Goal: Navigation & Orientation: Understand site structure

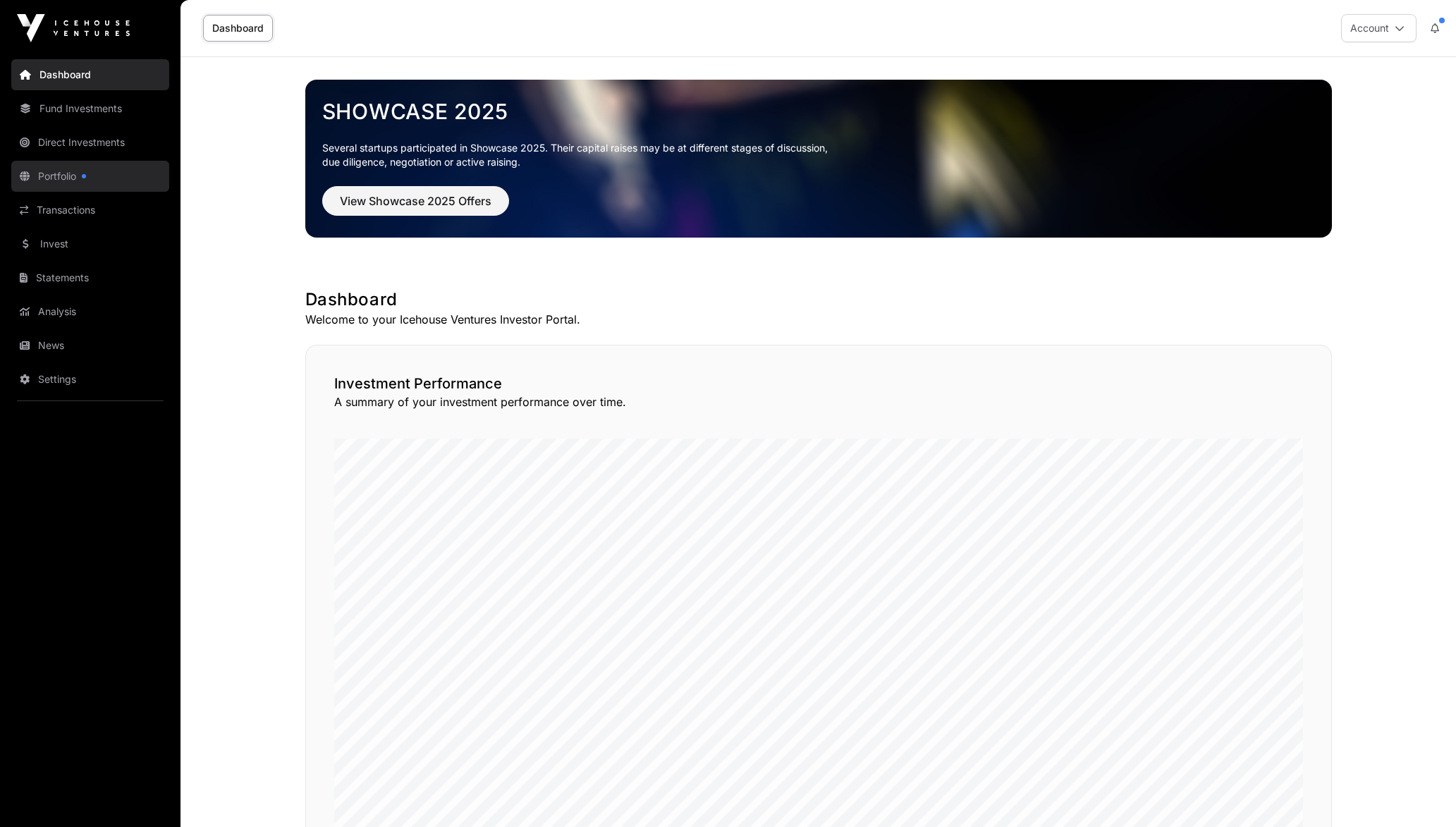
click at [102, 175] on link "Portfolio" at bounding box center [90, 176] width 158 height 31
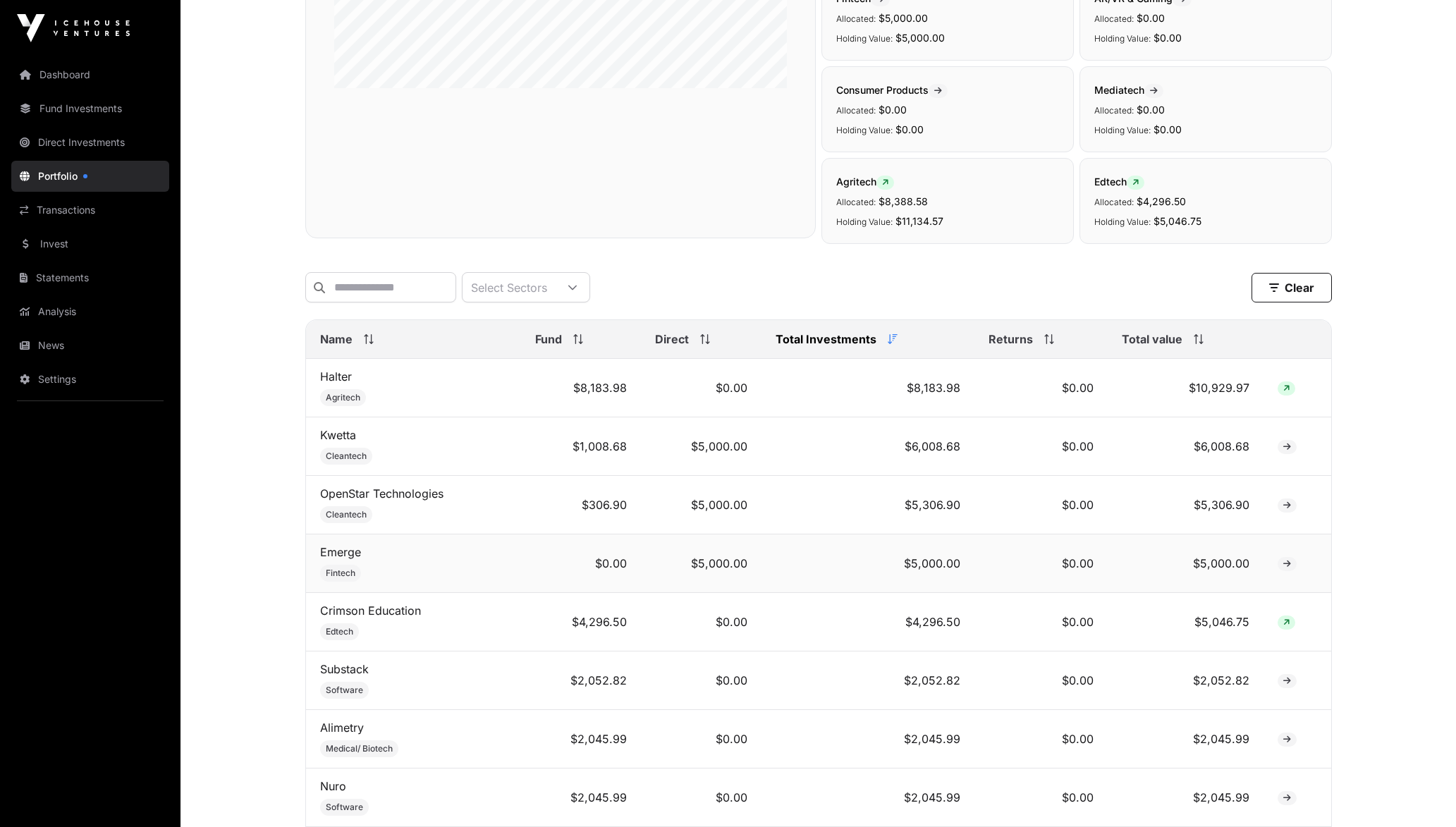
scroll to position [254, 0]
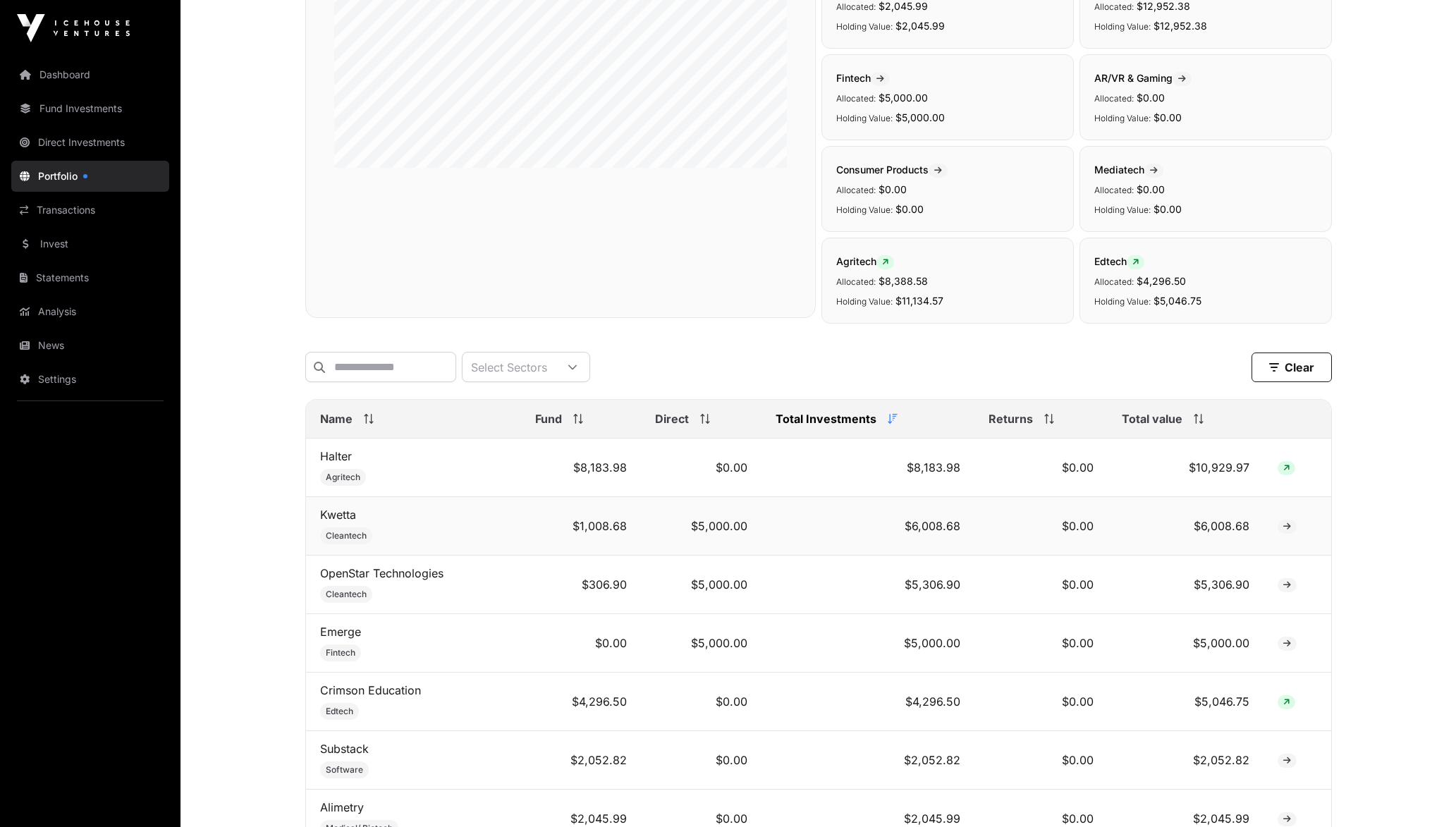
click at [592, 543] on td "$1,008.68" at bounding box center [581, 526] width 120 height 58
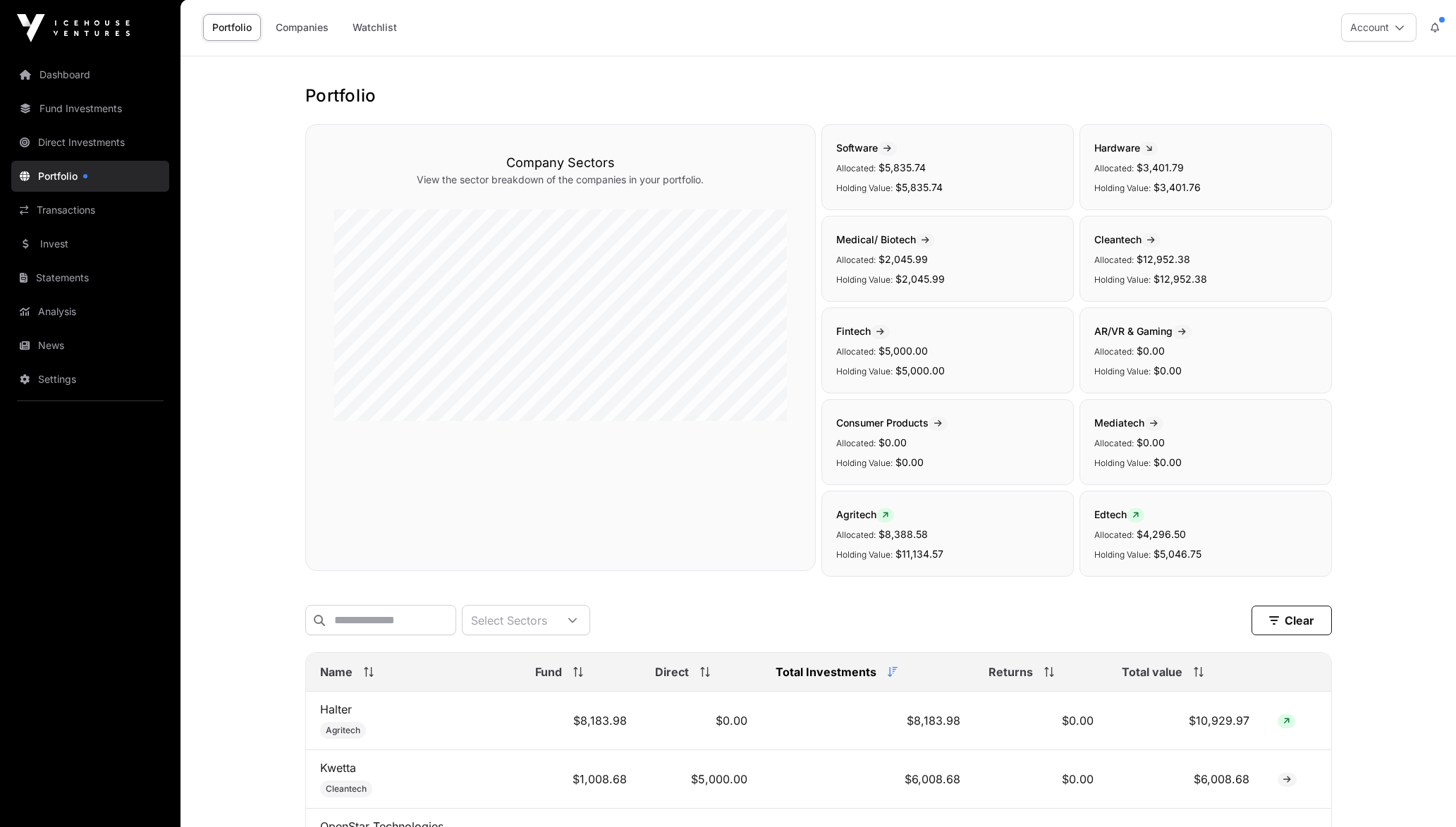
scroll to position [0, 0]
click at [288, 14] on div "Portfolio Companies Watchlist" at bounding box center [302, 28] width 226 height 43
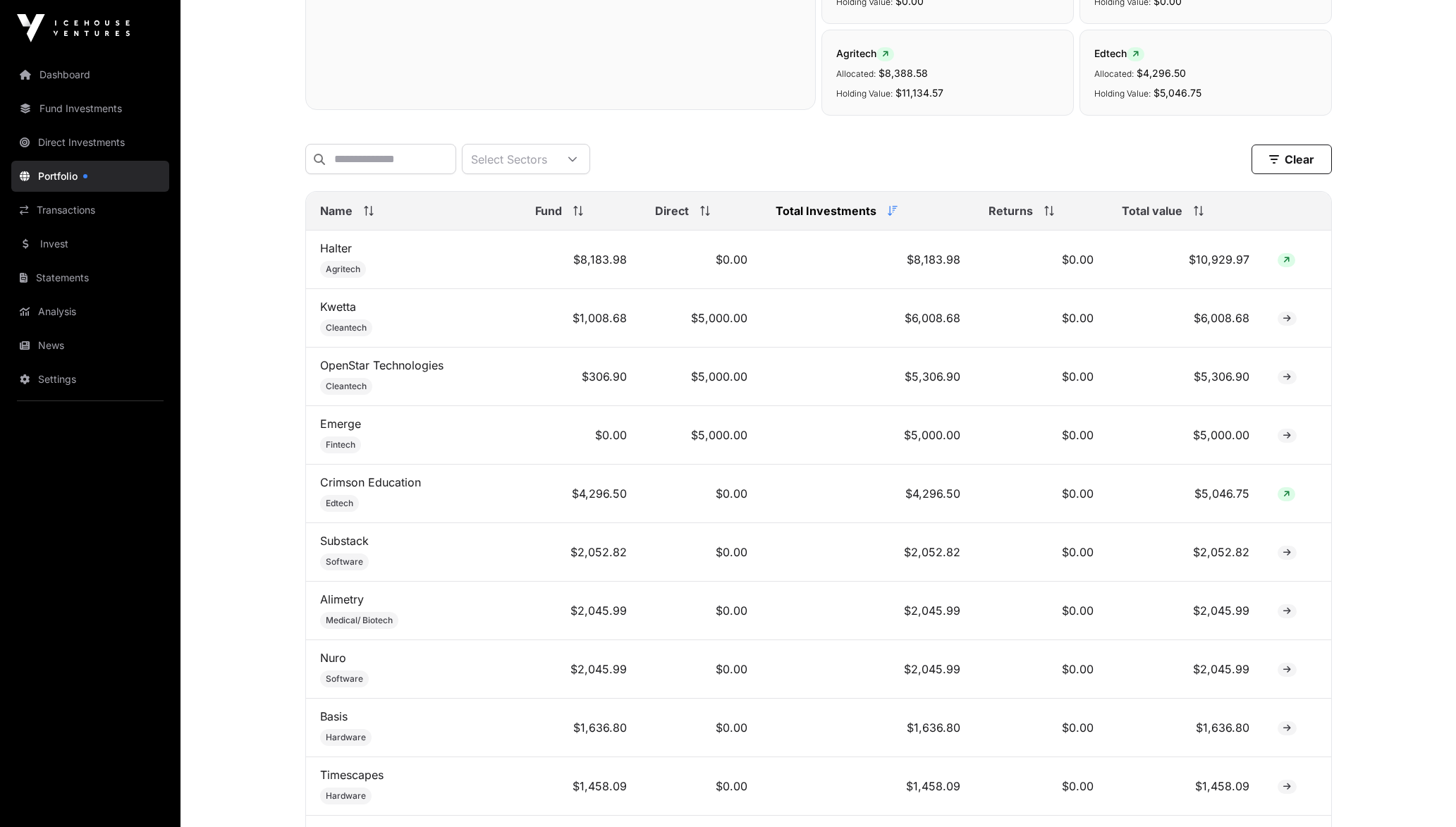
scroll to position [423, 0]
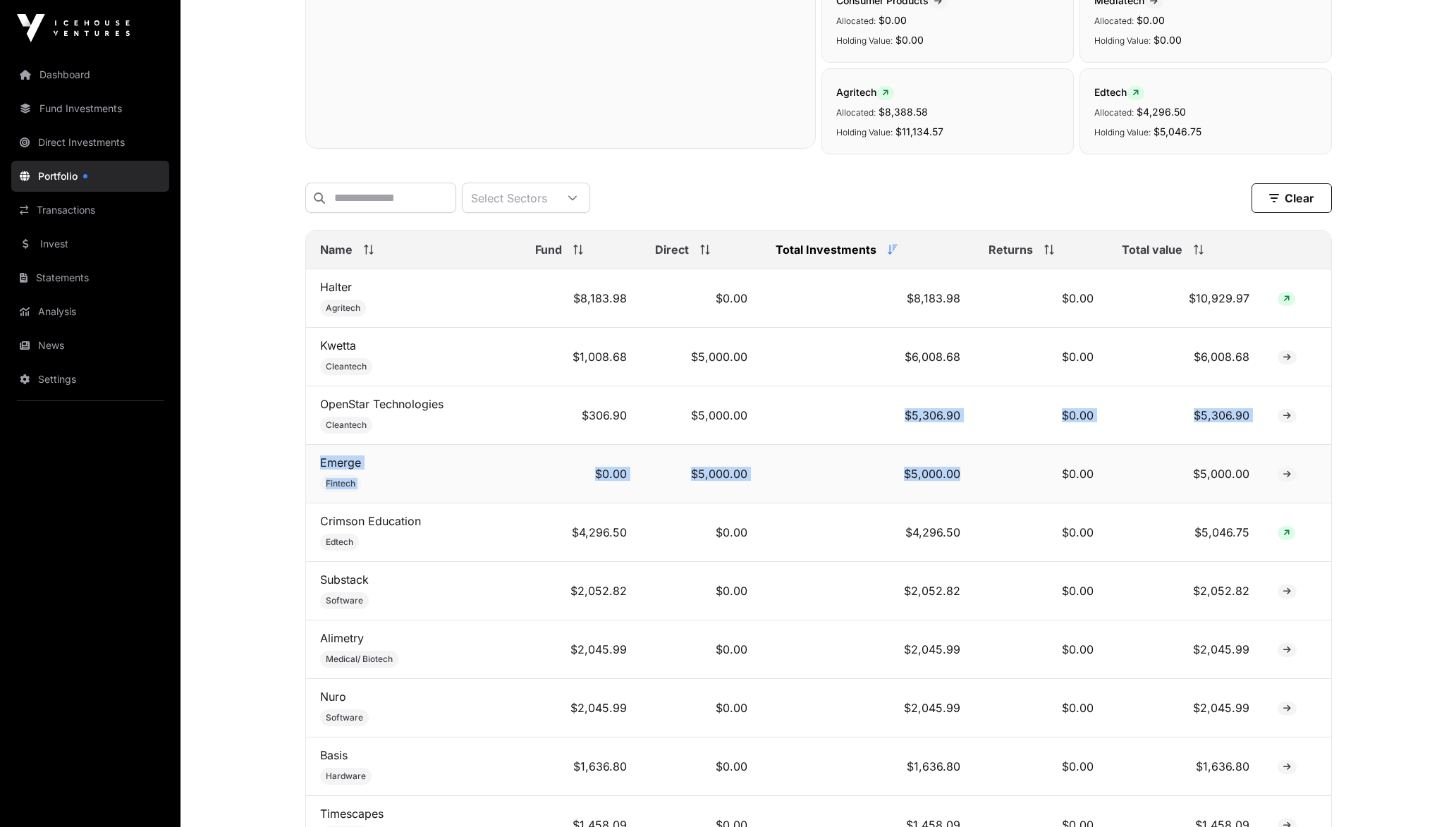
drag, startPoint x: 786, startPoint y: 437, endPoint x: 976, endPoint y: 503, distance: 201.1
click at [976, 503] on tbody "Halter Agritech $8,183.98 $0.00 $8,183.98 $0.00 $10,929.97 Kwetta Cleantech $1,…" at bounding box center [818, 766] width 1025 height 995
click at [976, 503] on td "$0.00" at bounding box center [1041, 473] width 133 height 58
click at [977, 480] on td "$0.00" at bounding box center [1041, 473] width 133 height 58
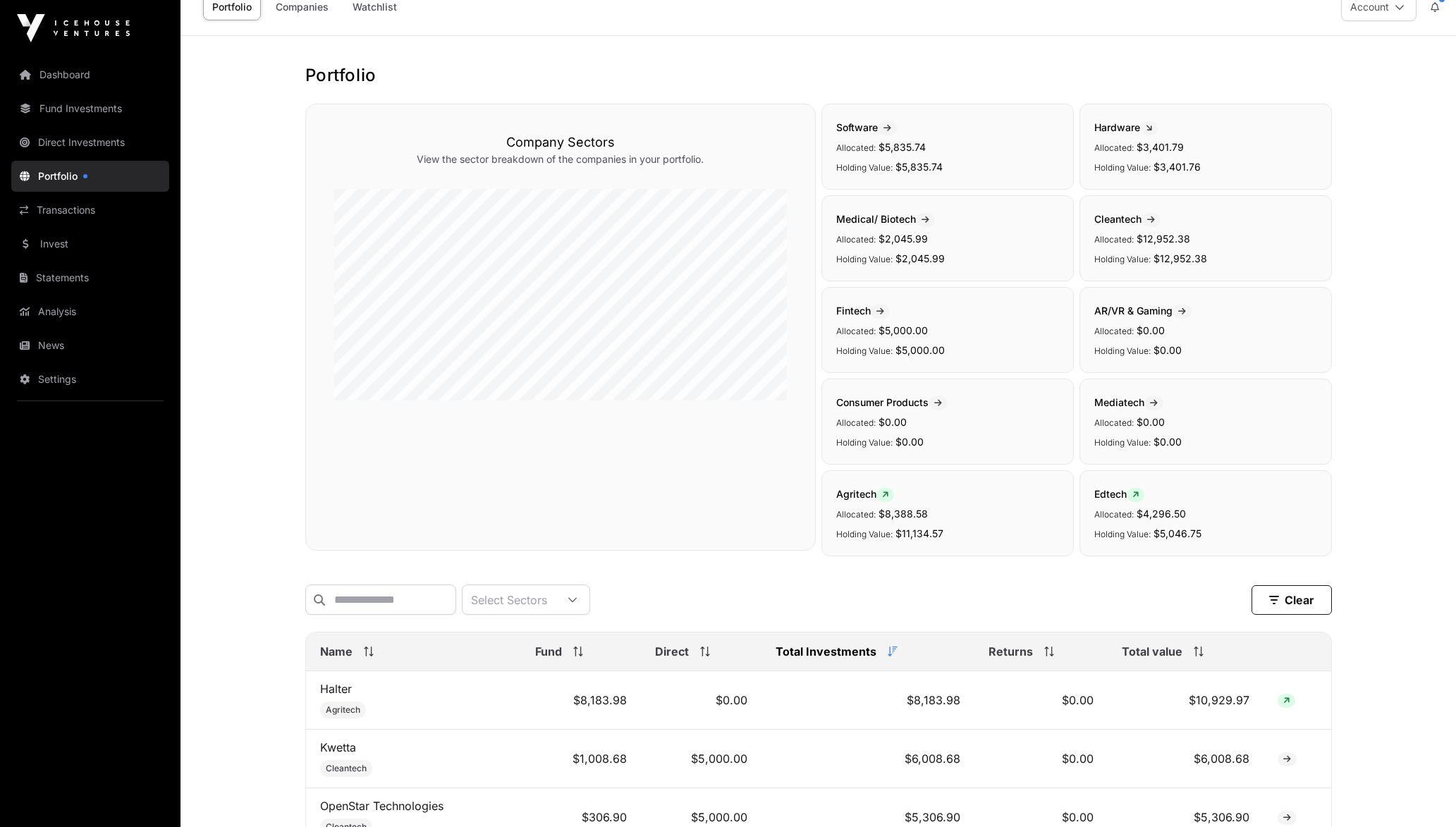
scroll to position [0, 0]
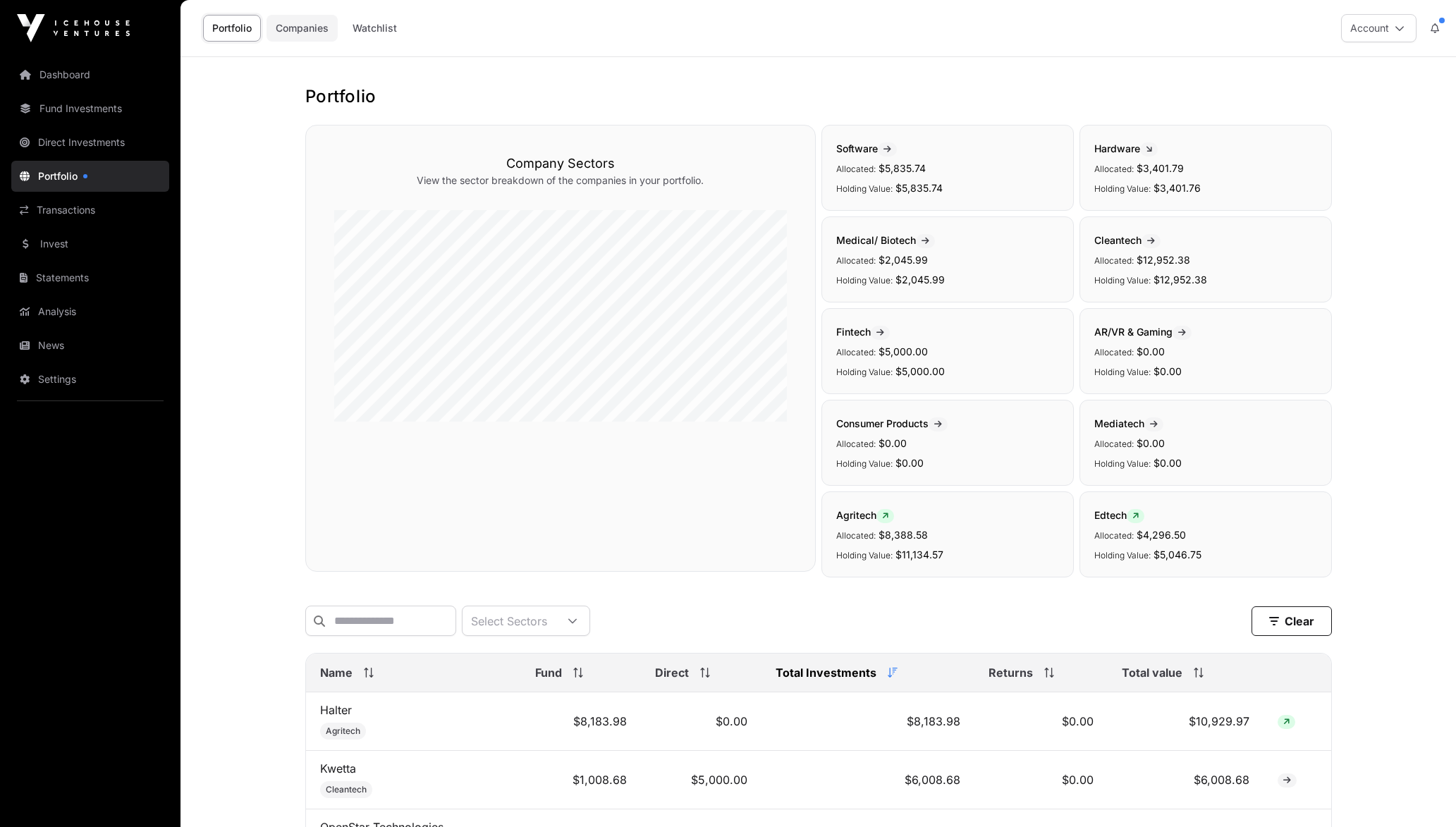
click at [298, 17] on link "Companies" at bounding box center [302, 28] width 71 height 27
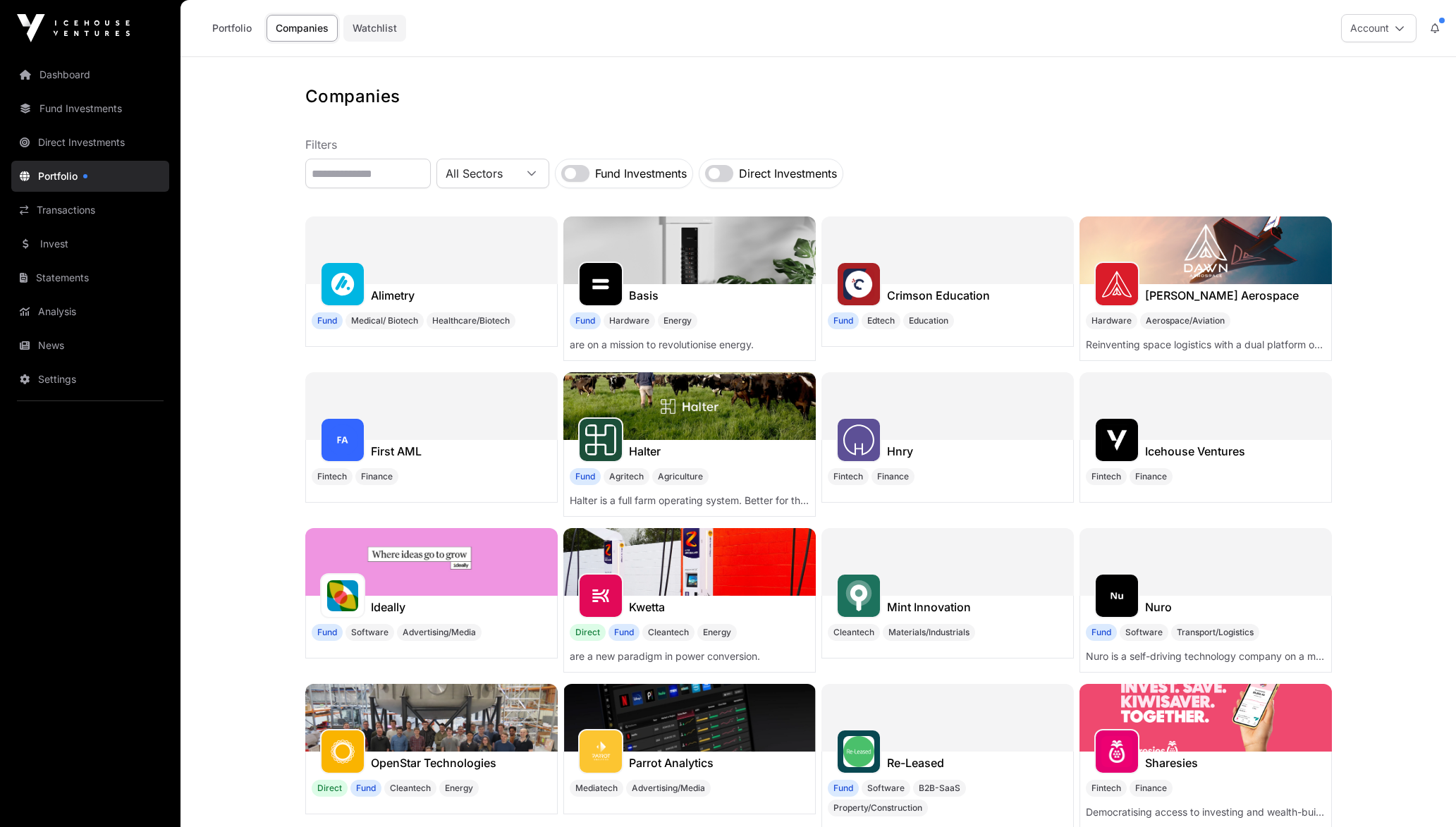
click at [365, 33] on link "Watchlist" at bounding box center [374, 28] width 63 height 27
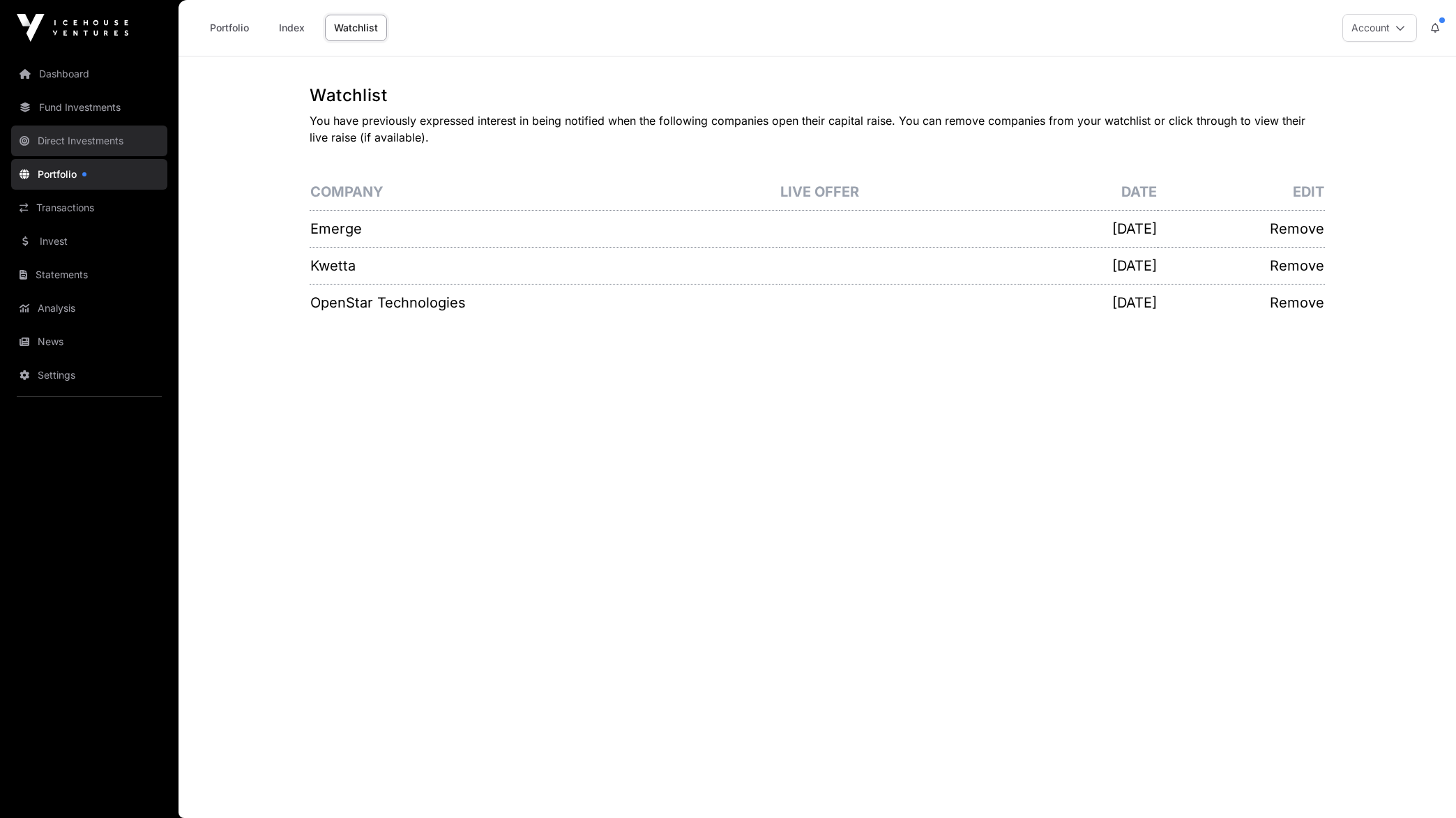
click at [71, 127] on link "Direct Investments" at bounding box center [89, 141] width 156 height 31
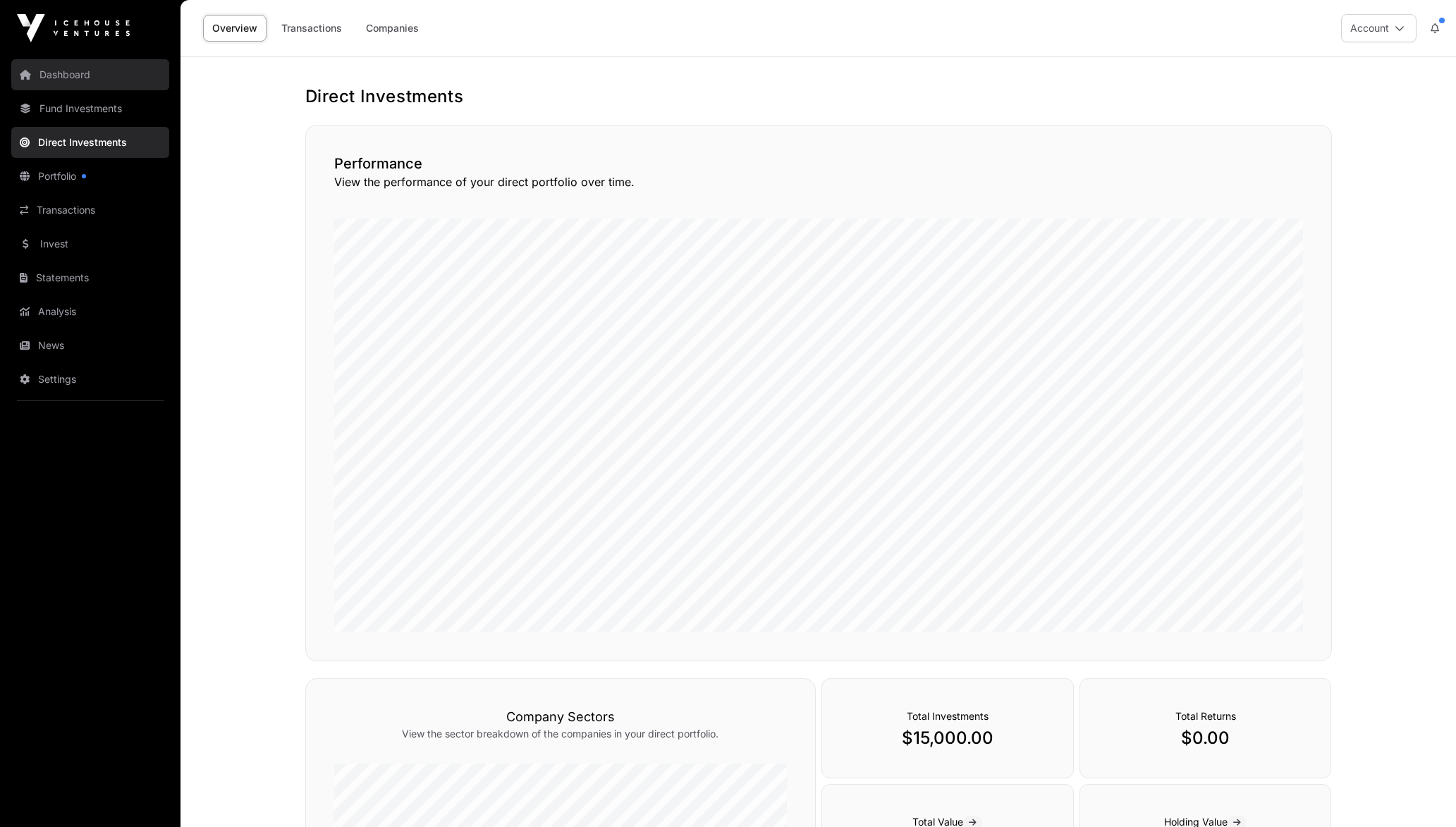
click at [65, 76] on link "Dashboard" at bounding box center [90, 75] width 158 height 31
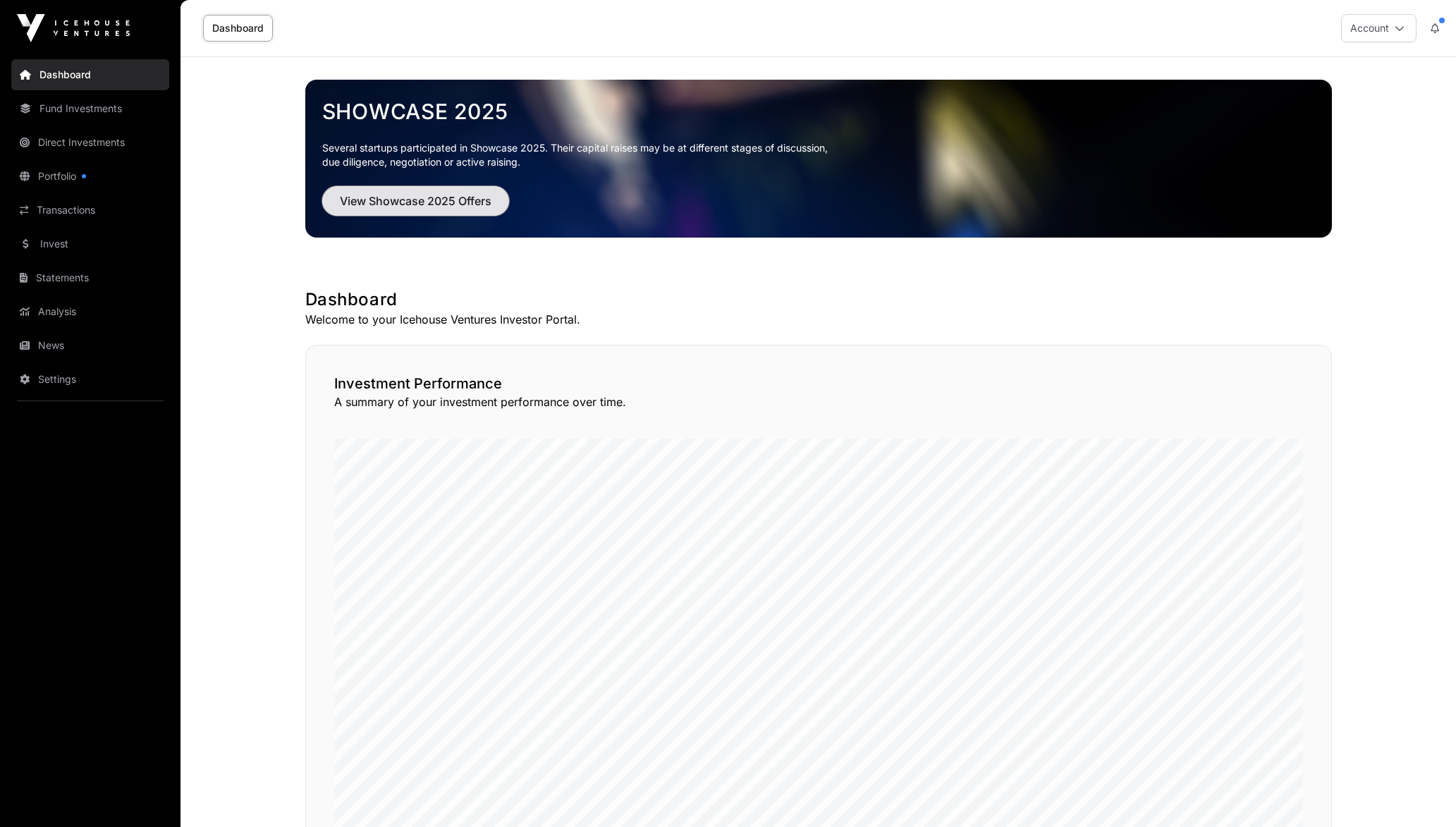
click at [459, 193] on span "View Showcase 2025 Offers" at bounding box center [415, 201] width 152 height 17
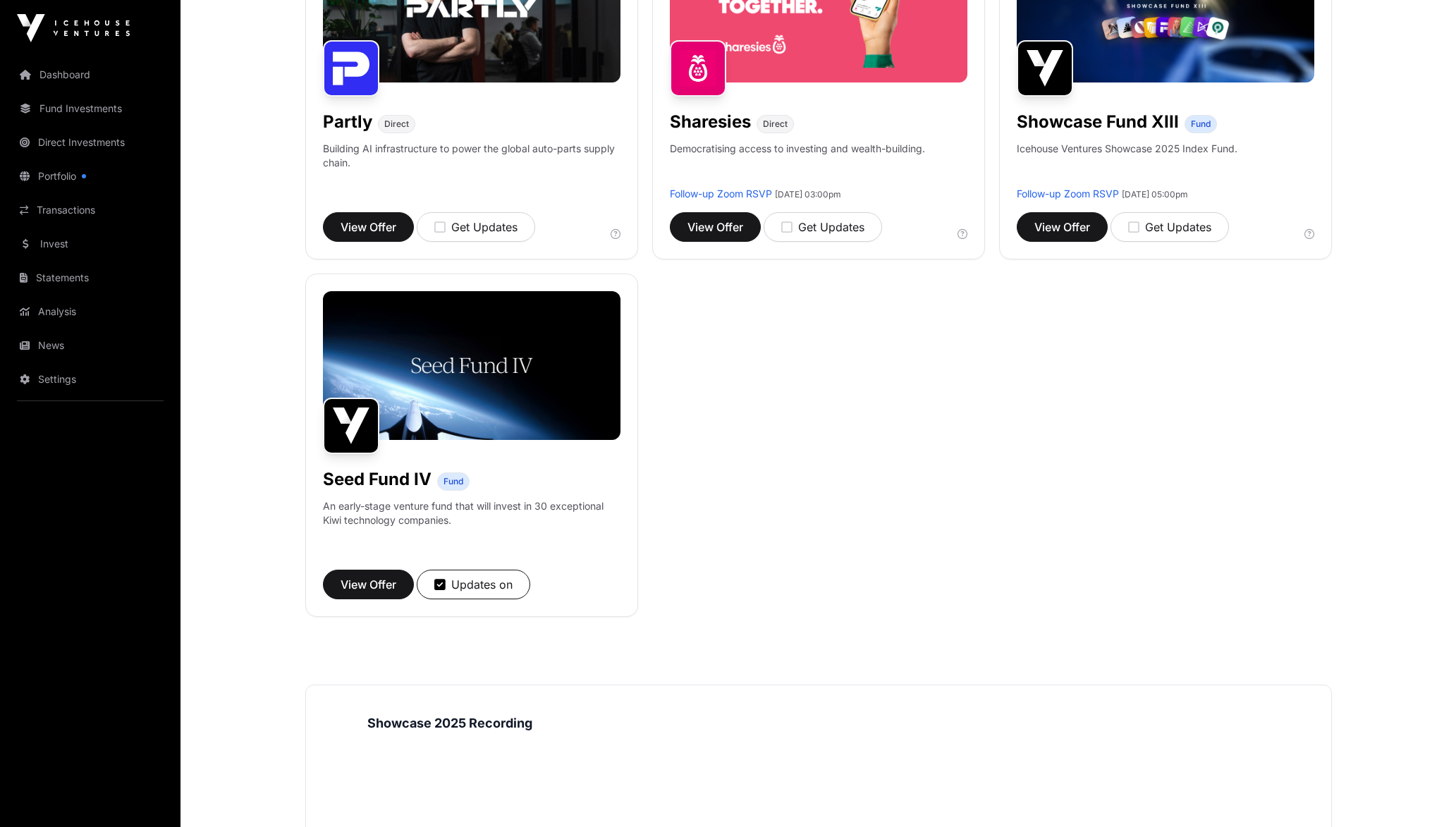
scroll to position [952, 0]
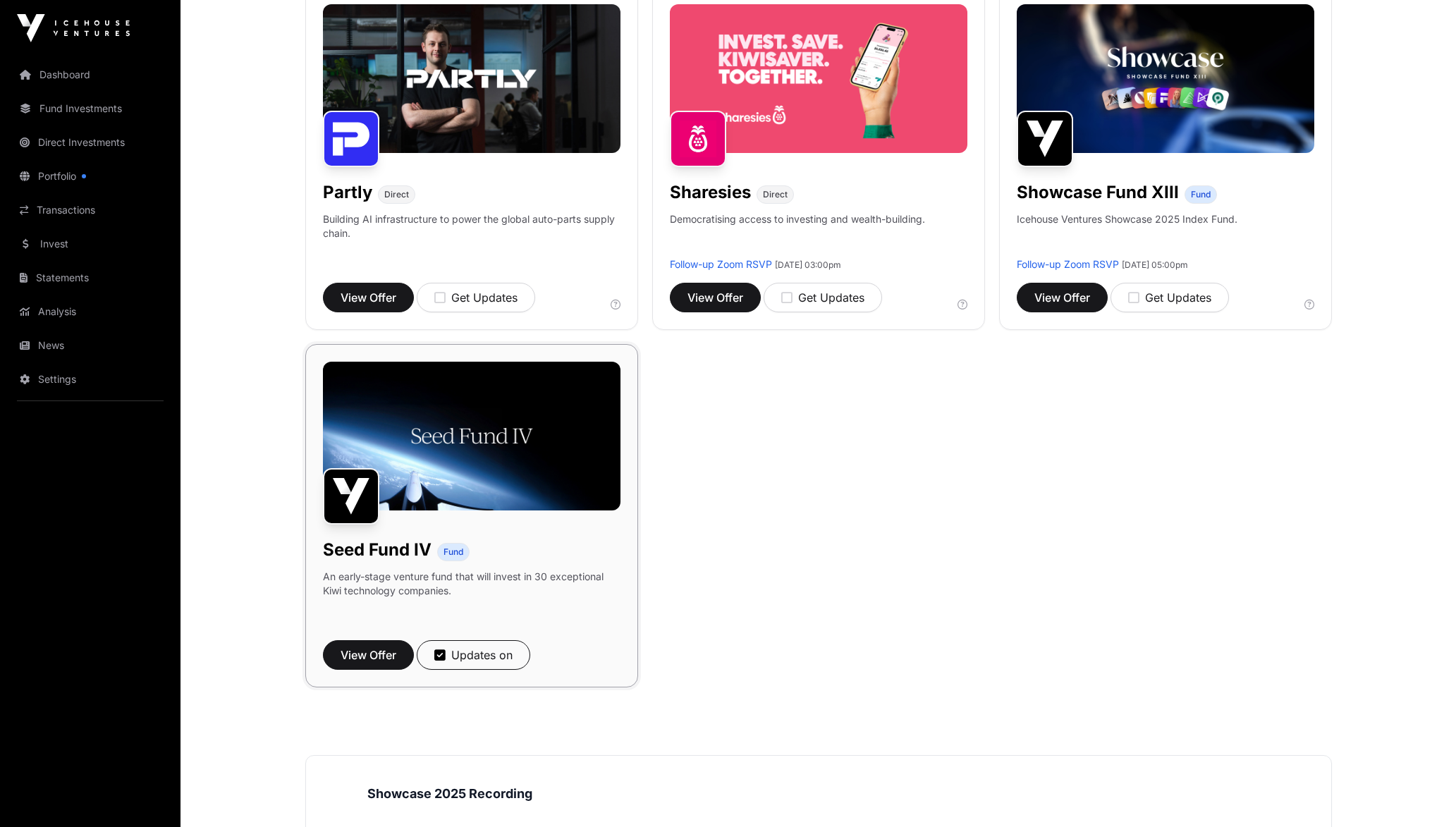
click at [506, 467] on img at bounding box center [472, 435] width 298 height 149
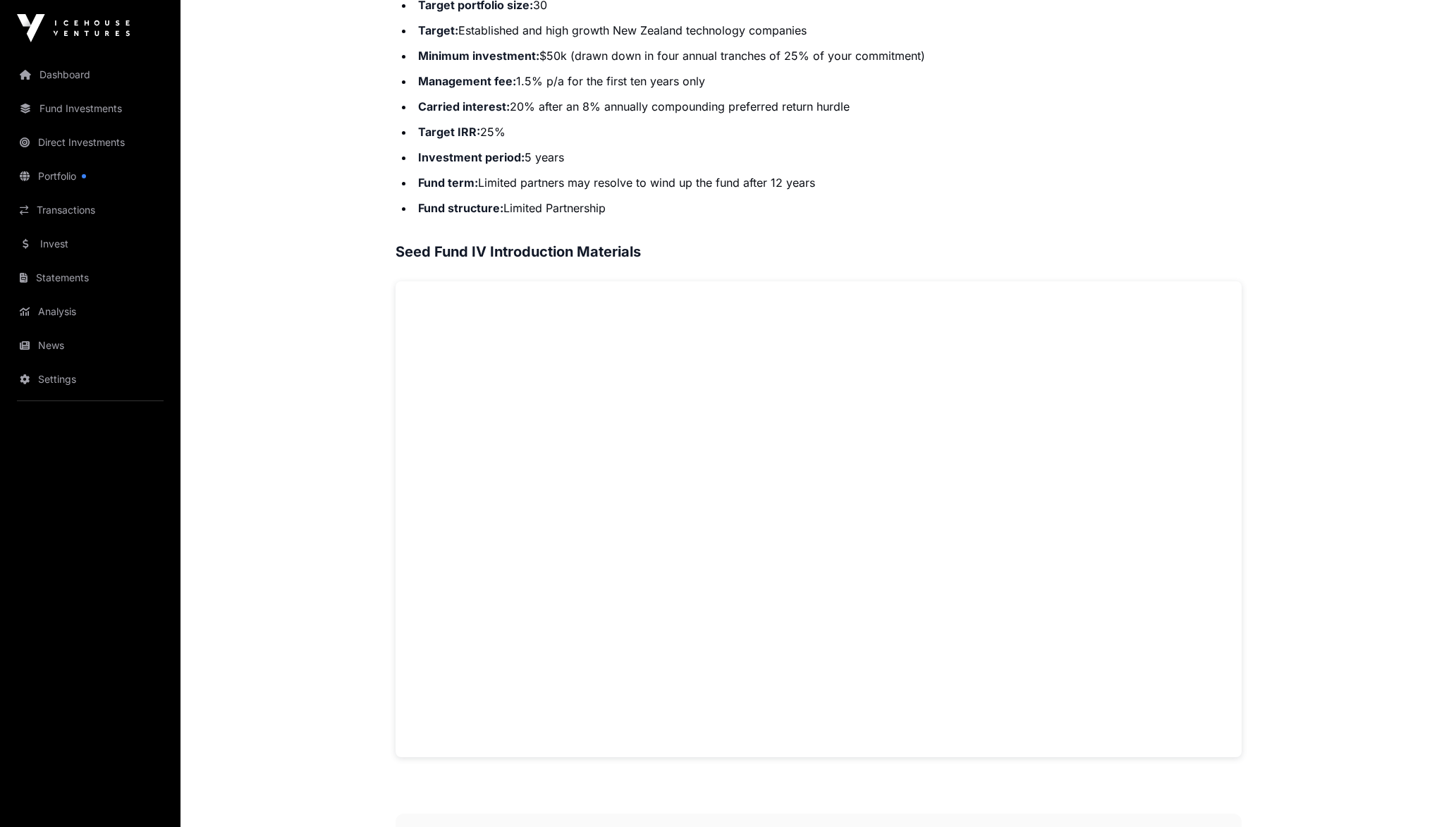
scroll to position [106, 0]
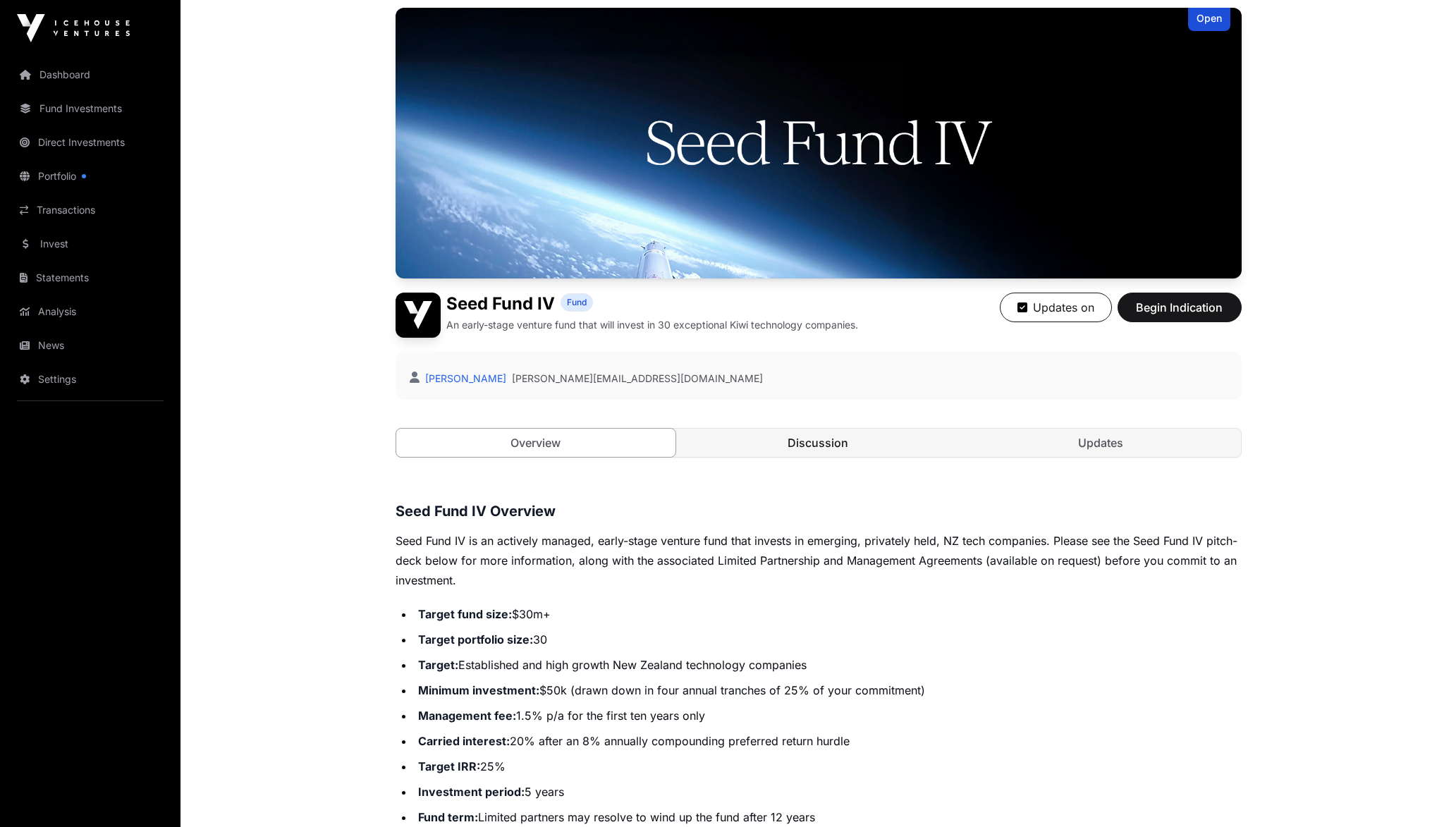
click at [816, 443] on link "Discussion" at bounding box center [818, 443] width 280 height 28
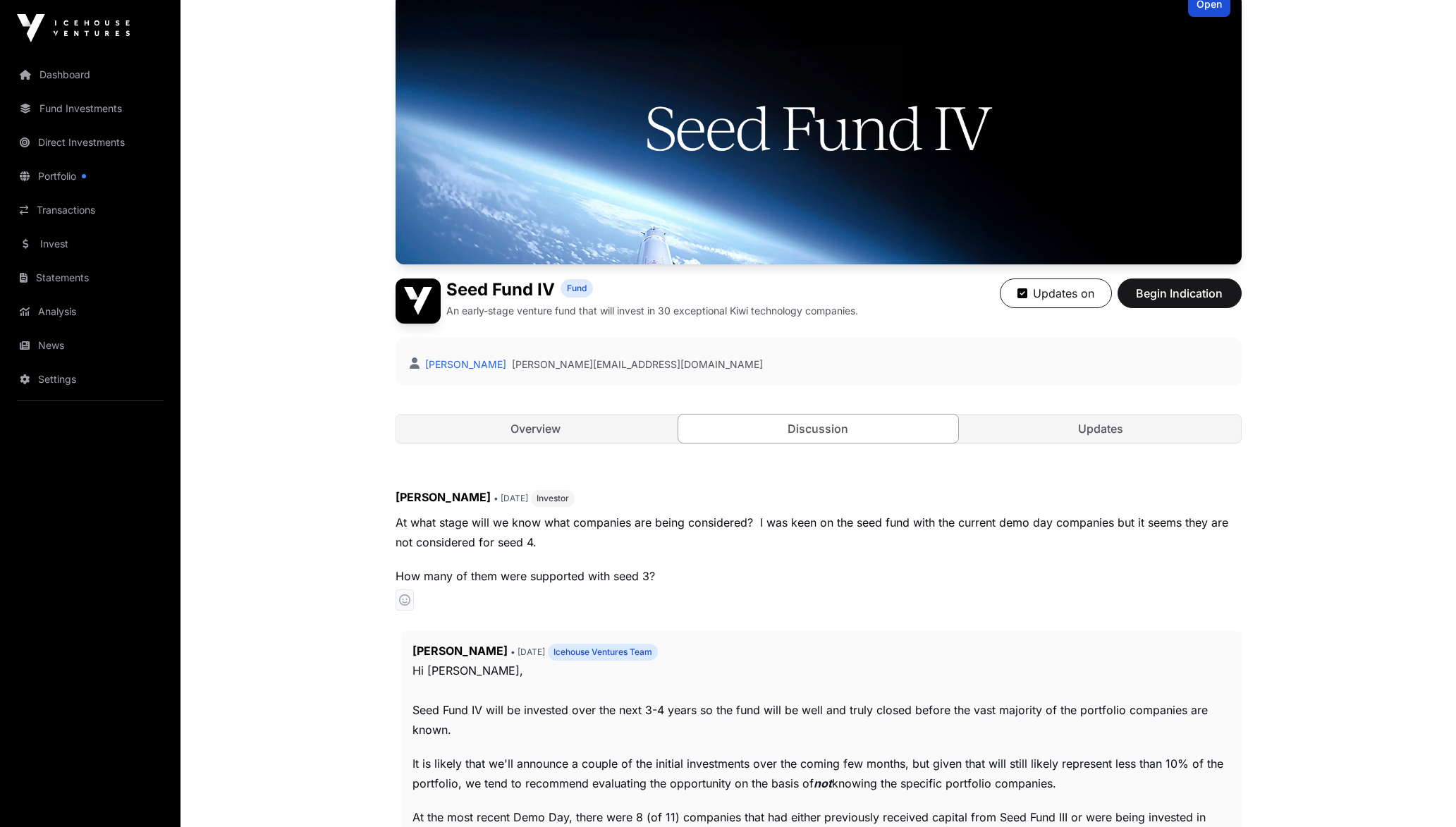
scroll to position [106, 0]
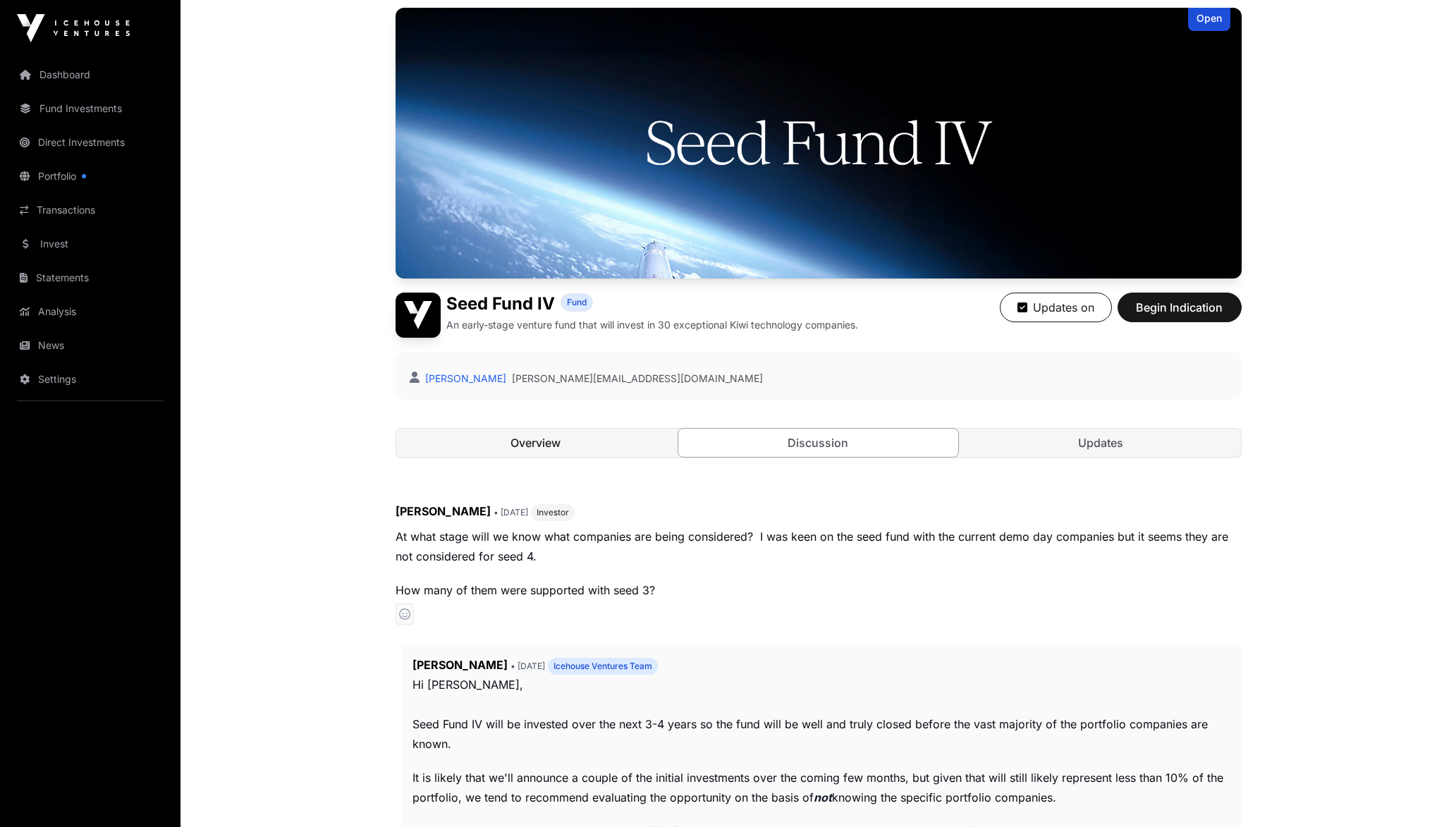
click at [513, 451] on link "Overview" at bounding box center [536, 443] width 280 height 28
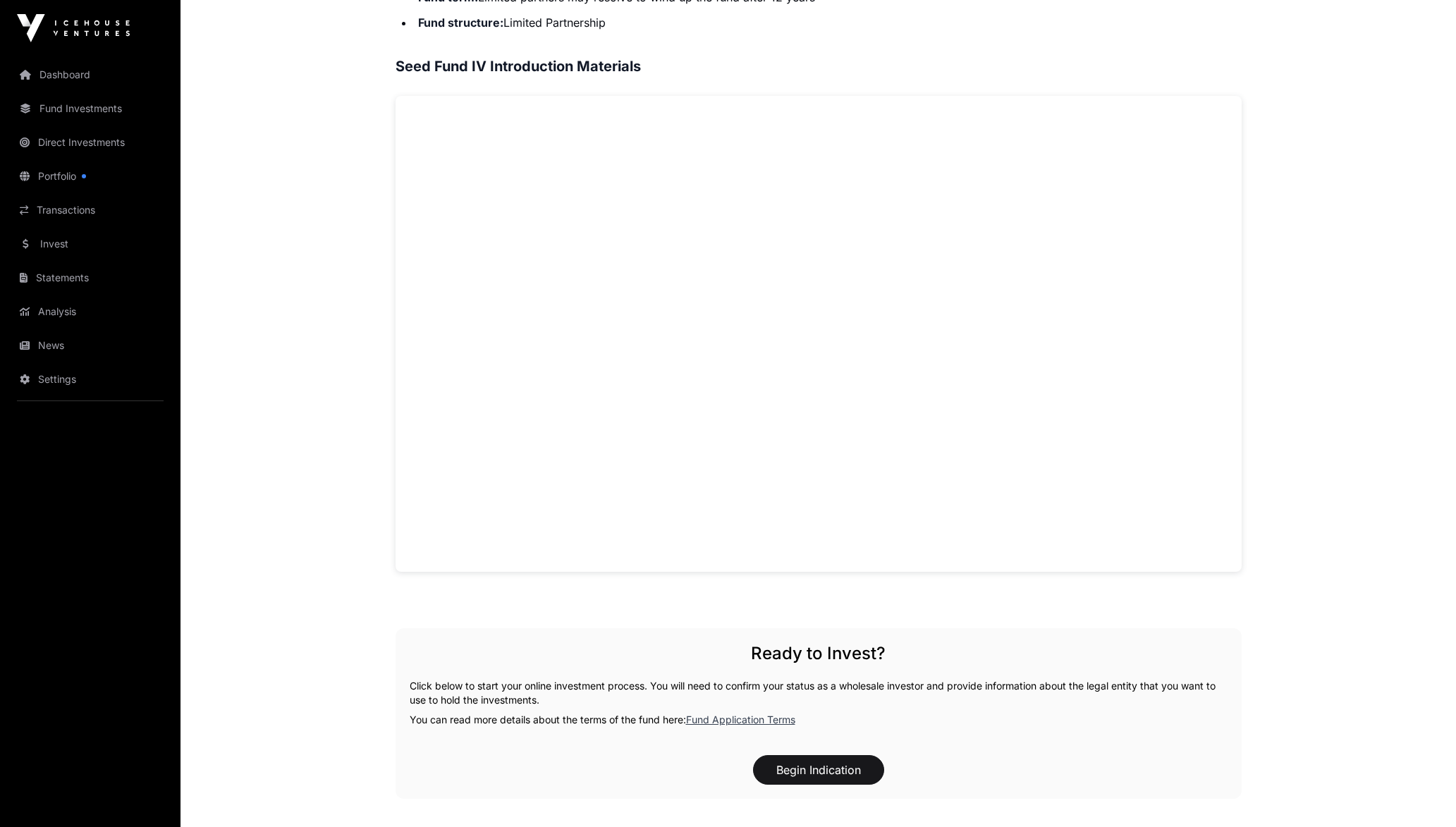
scroll to position [1058, 0]
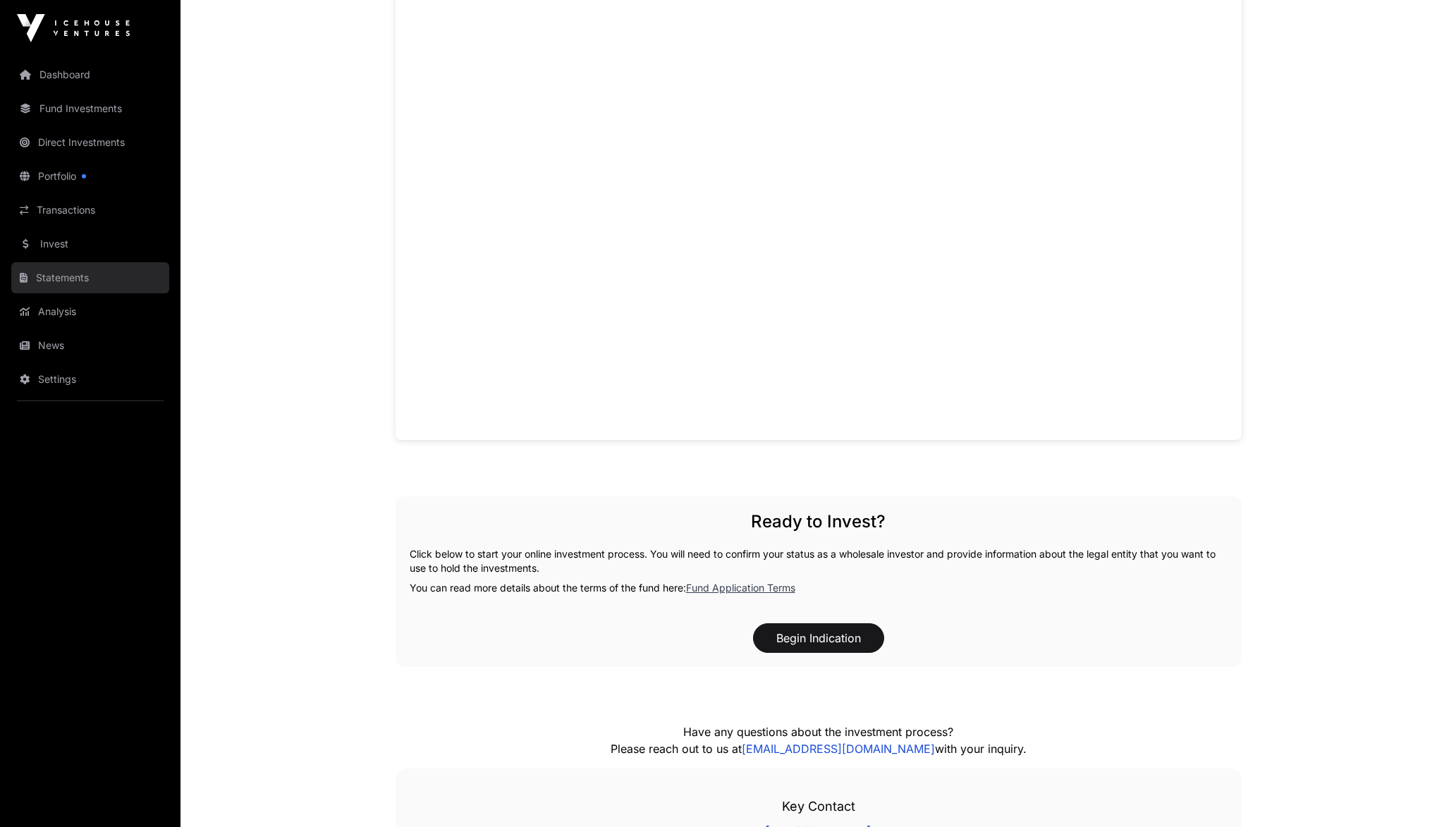
click at [57, 271] on link "Statements" at bounding box center [90, 278] width 158 height 31
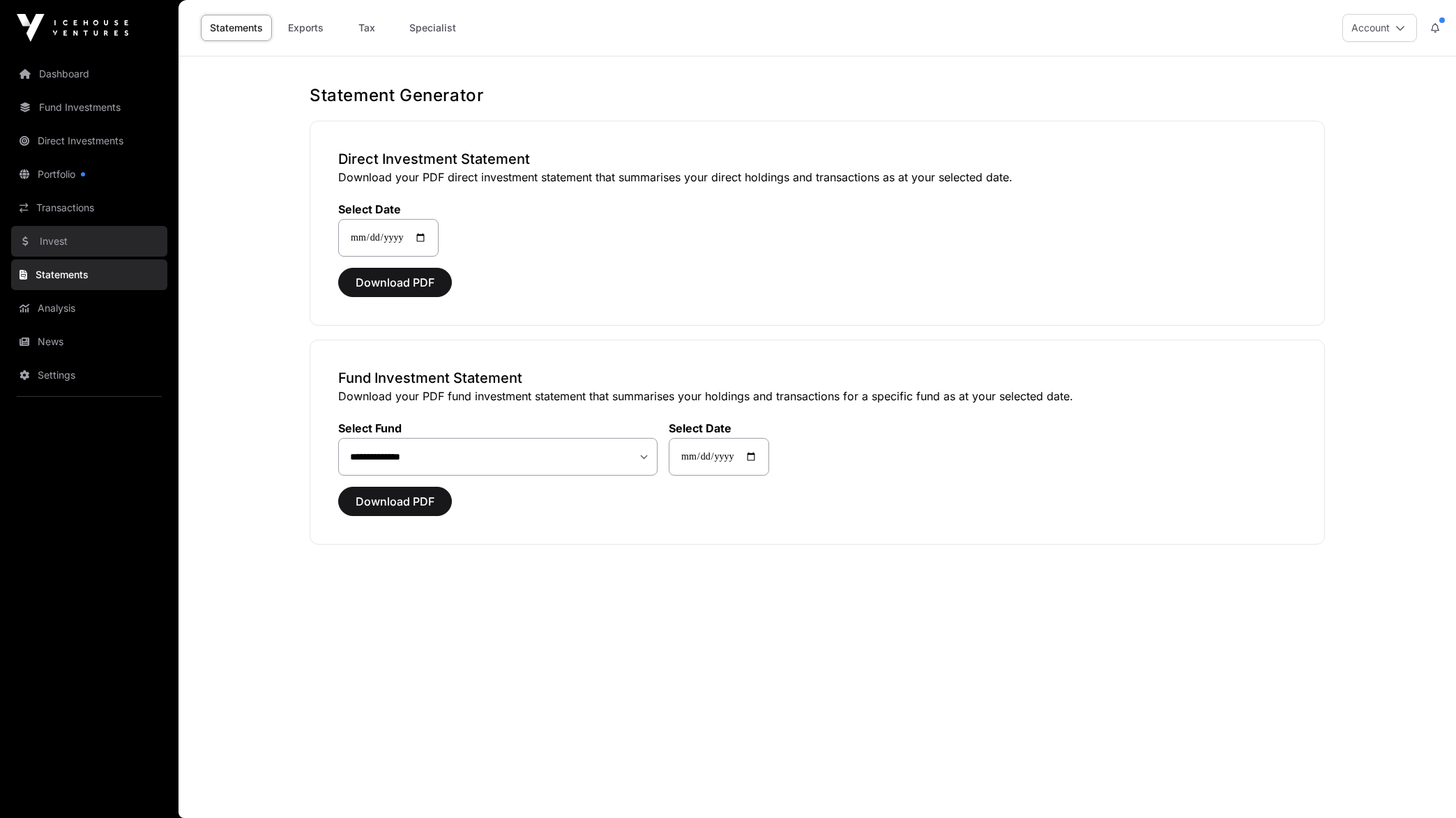
click at [43, 239] on link "Invest" at bounding box center [89, 241] width 156 height 31
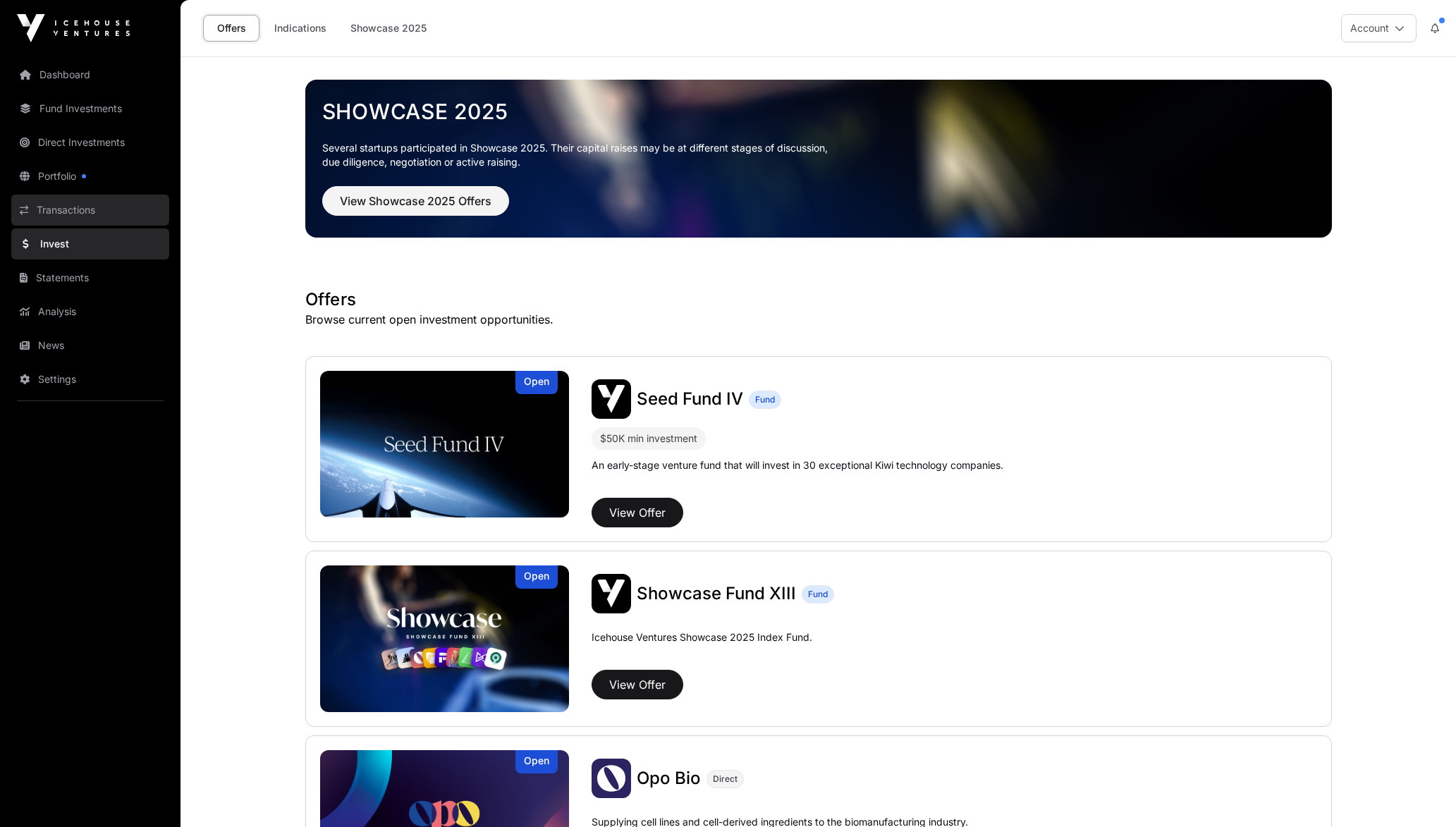
click at [60, 221] on link "Transactions" at bounding box center [90, 210] width 158 height 31
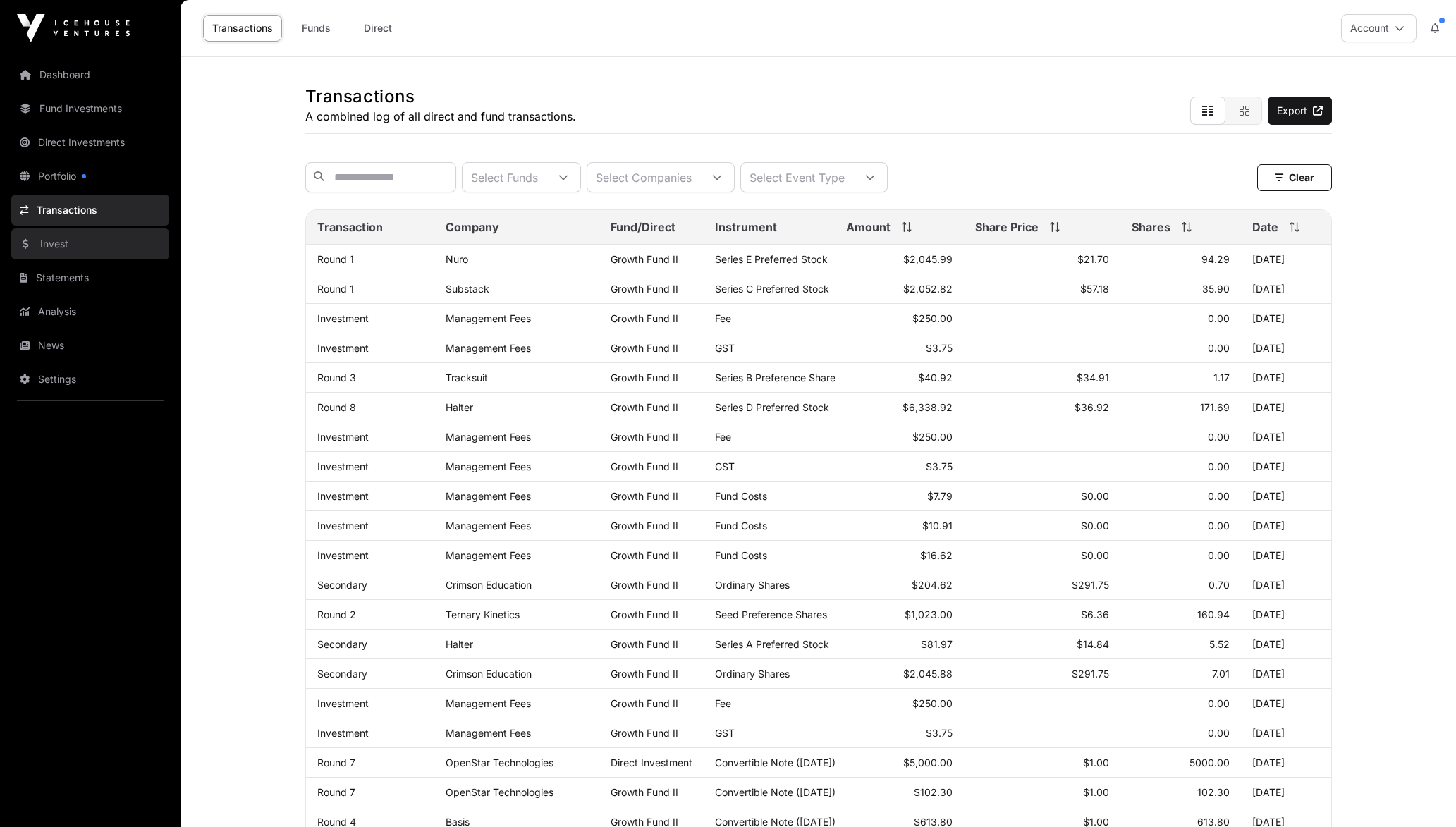
click at [86, 241] on link "Invest" at bounding box center [90, 244] width 158 height 31
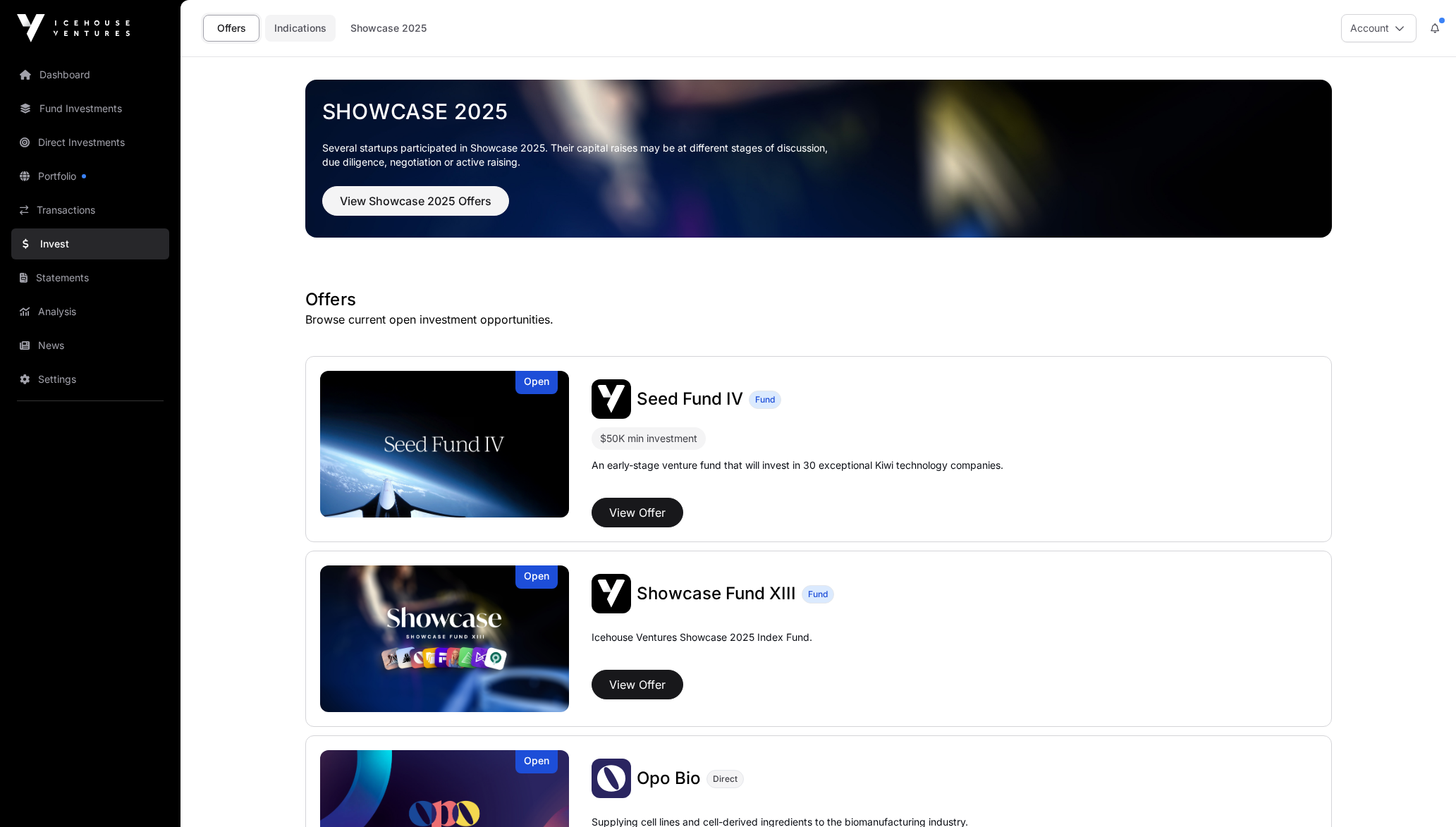
click at [290, 36] on link "Indications" at bounding box center [300, 28] width 70 height 27
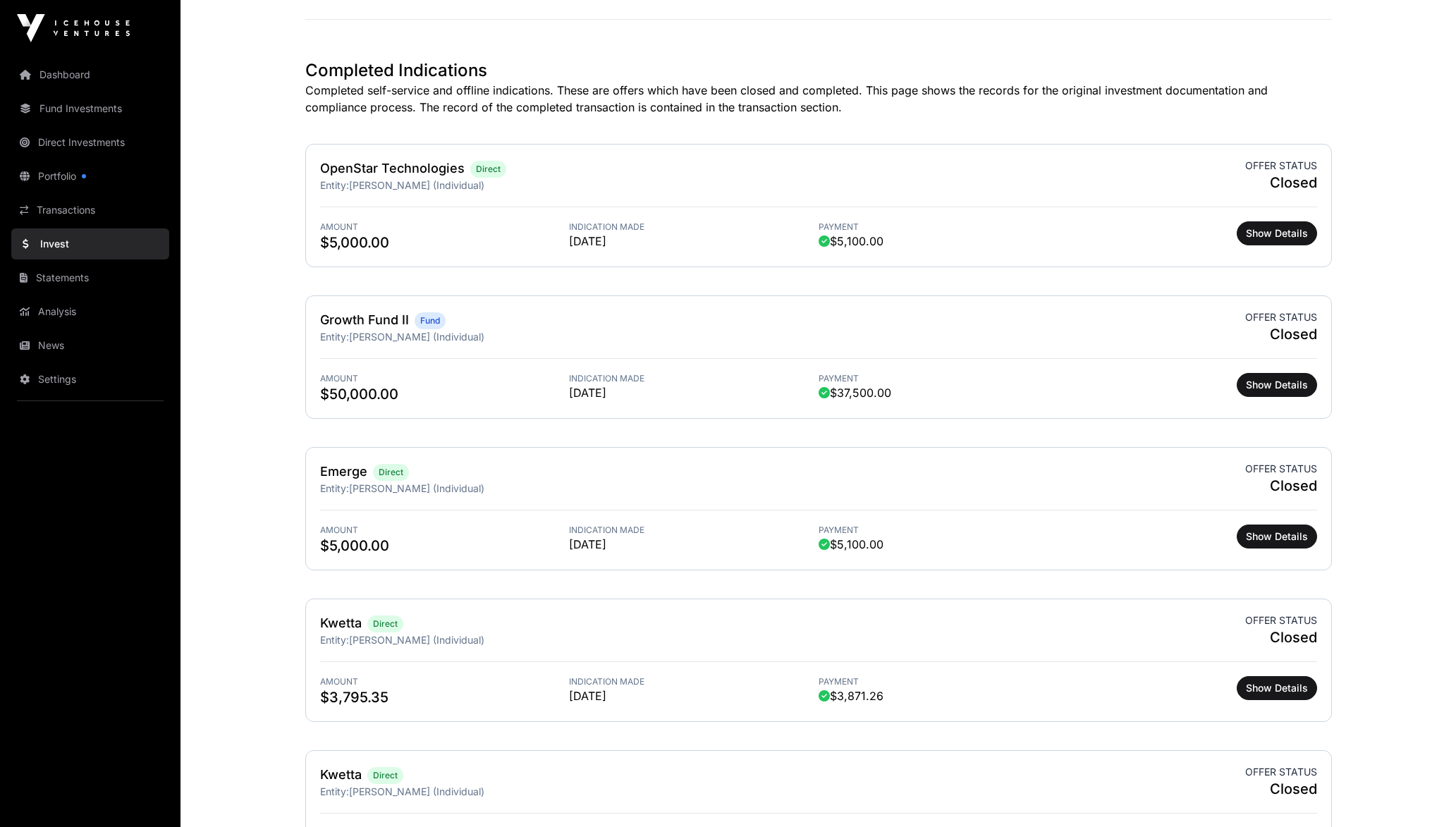
scroll to position [102, 0]
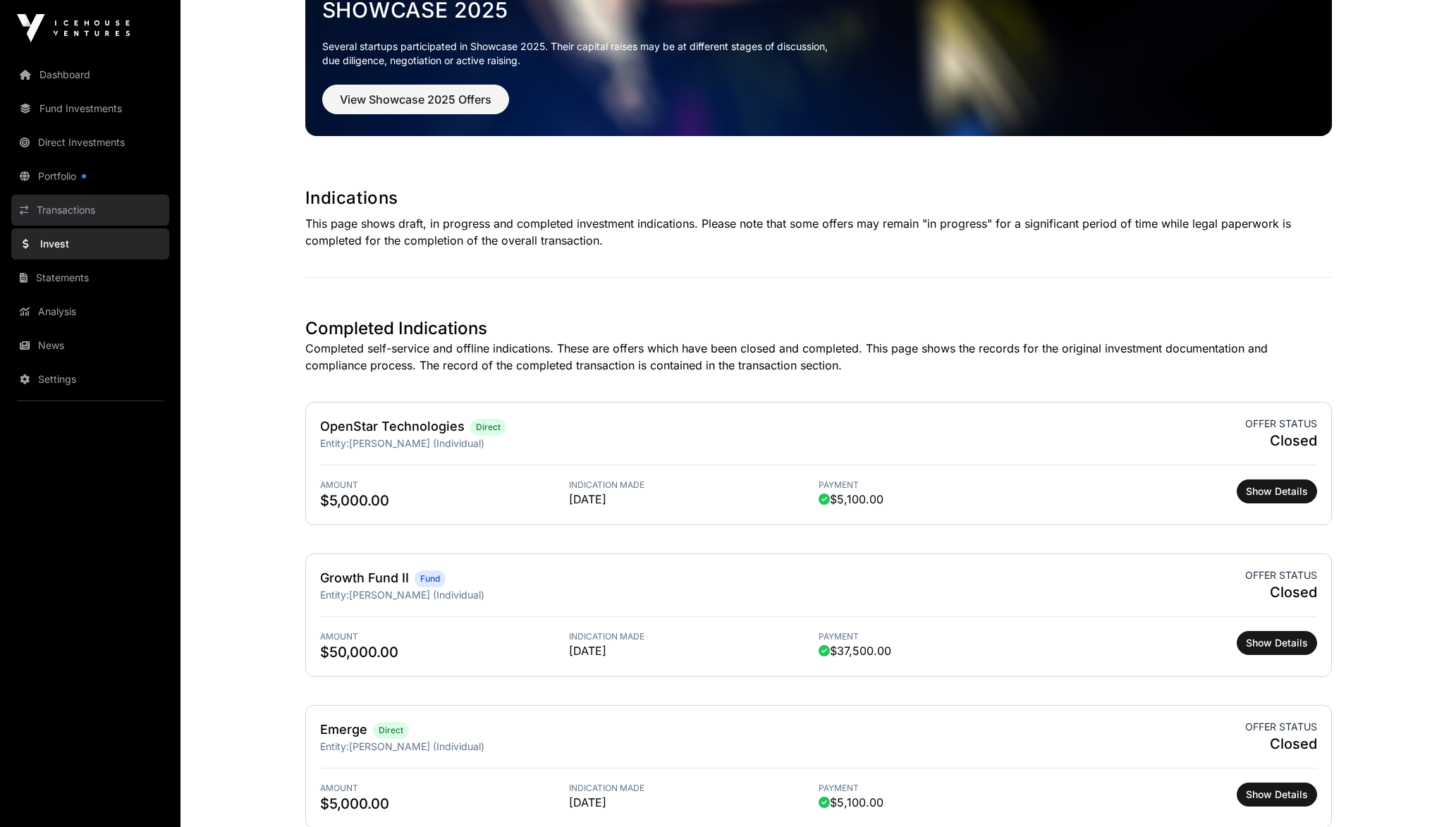
click at [89, 220] on link "Transactions" at bounding box center [90, 210] width 158 height 31
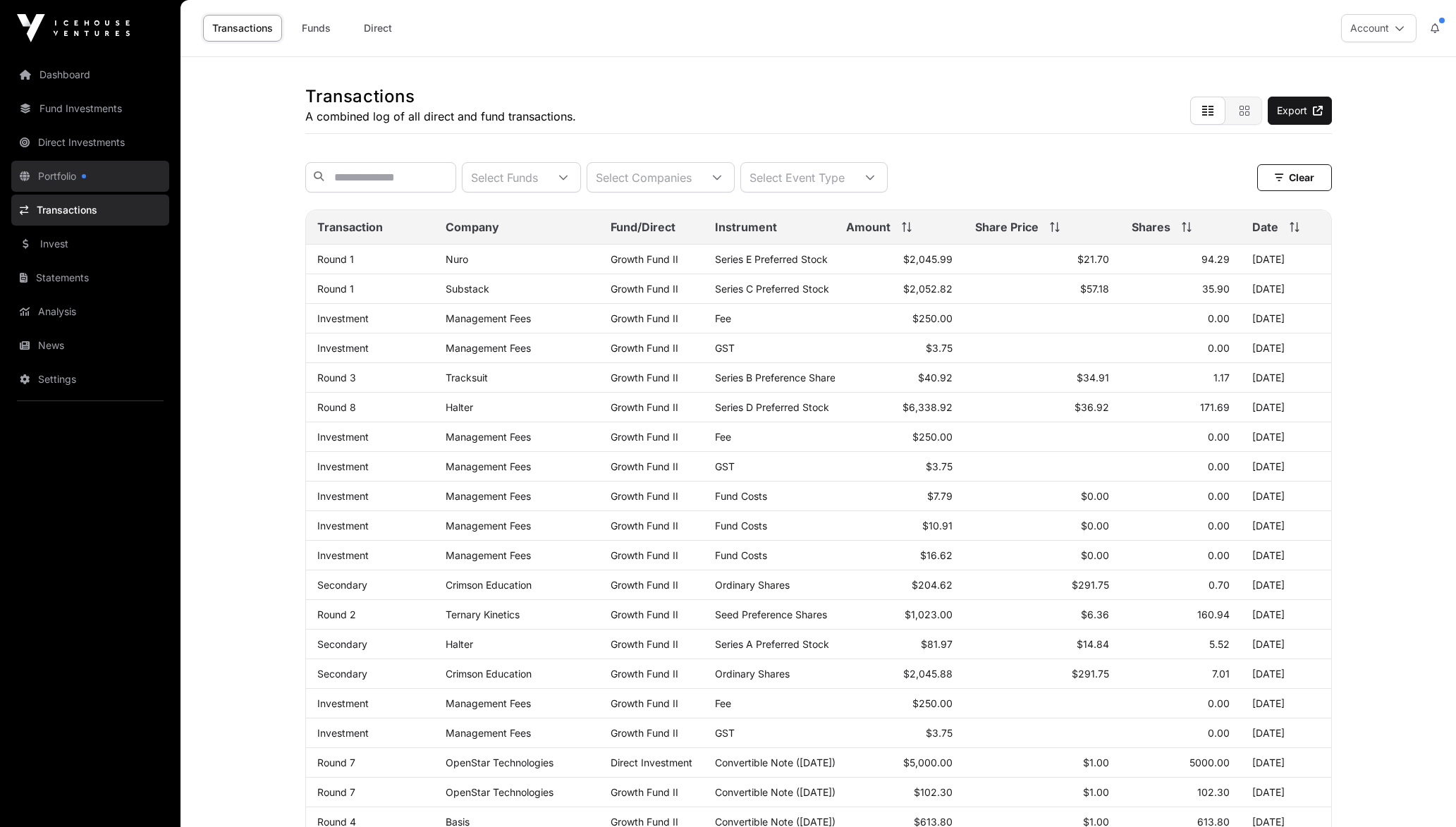
click at [103, 173] on link "Portfolio" at bounding box center [90, 176] width 158 height 31
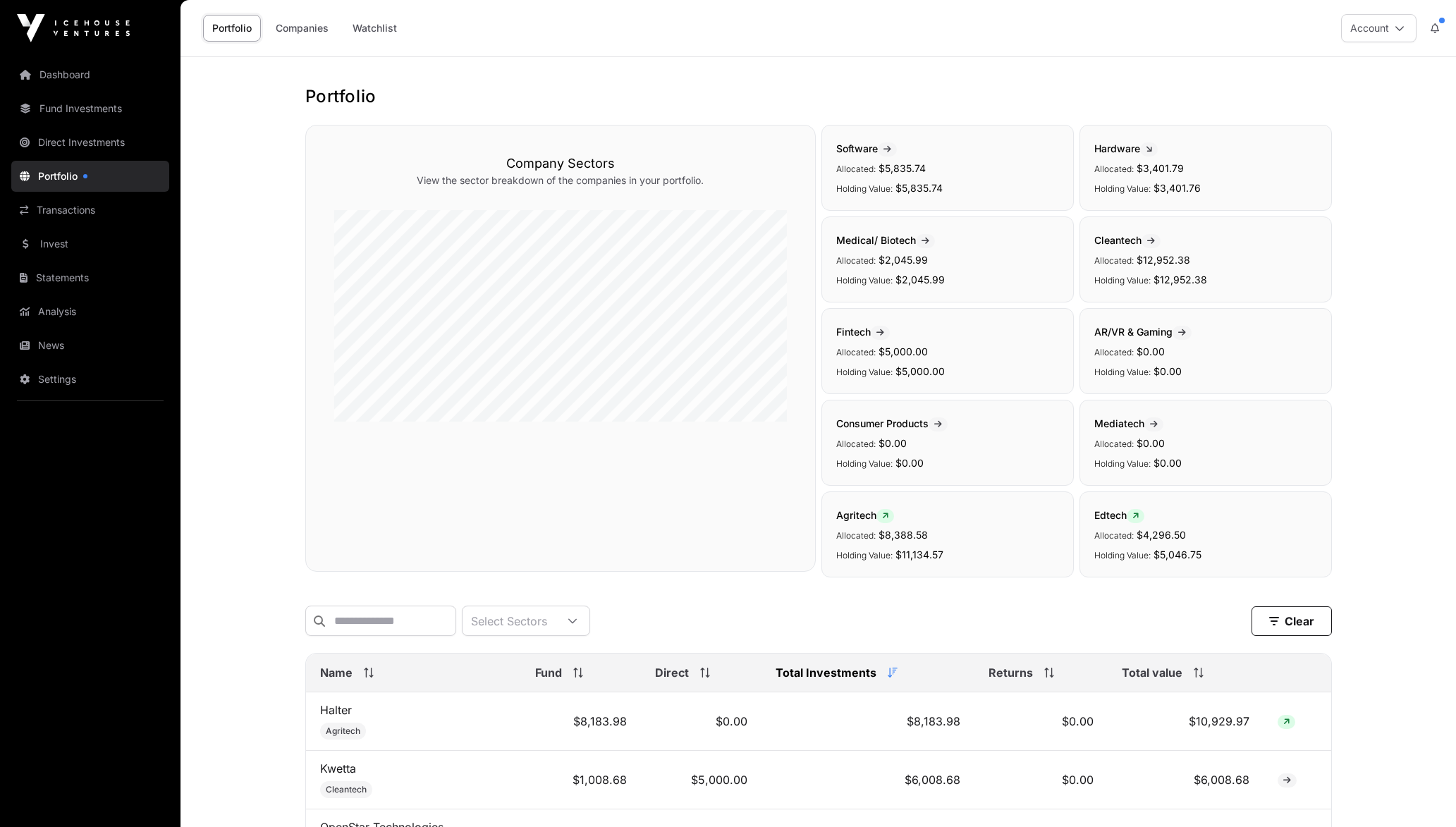
click at [88, 170] on link "Portfolio" at bounding box center [90, 176] width 158 height 31
click at [92, 134] on link "Direct Investments" at bounding box center [90, 142] width 158 height 31
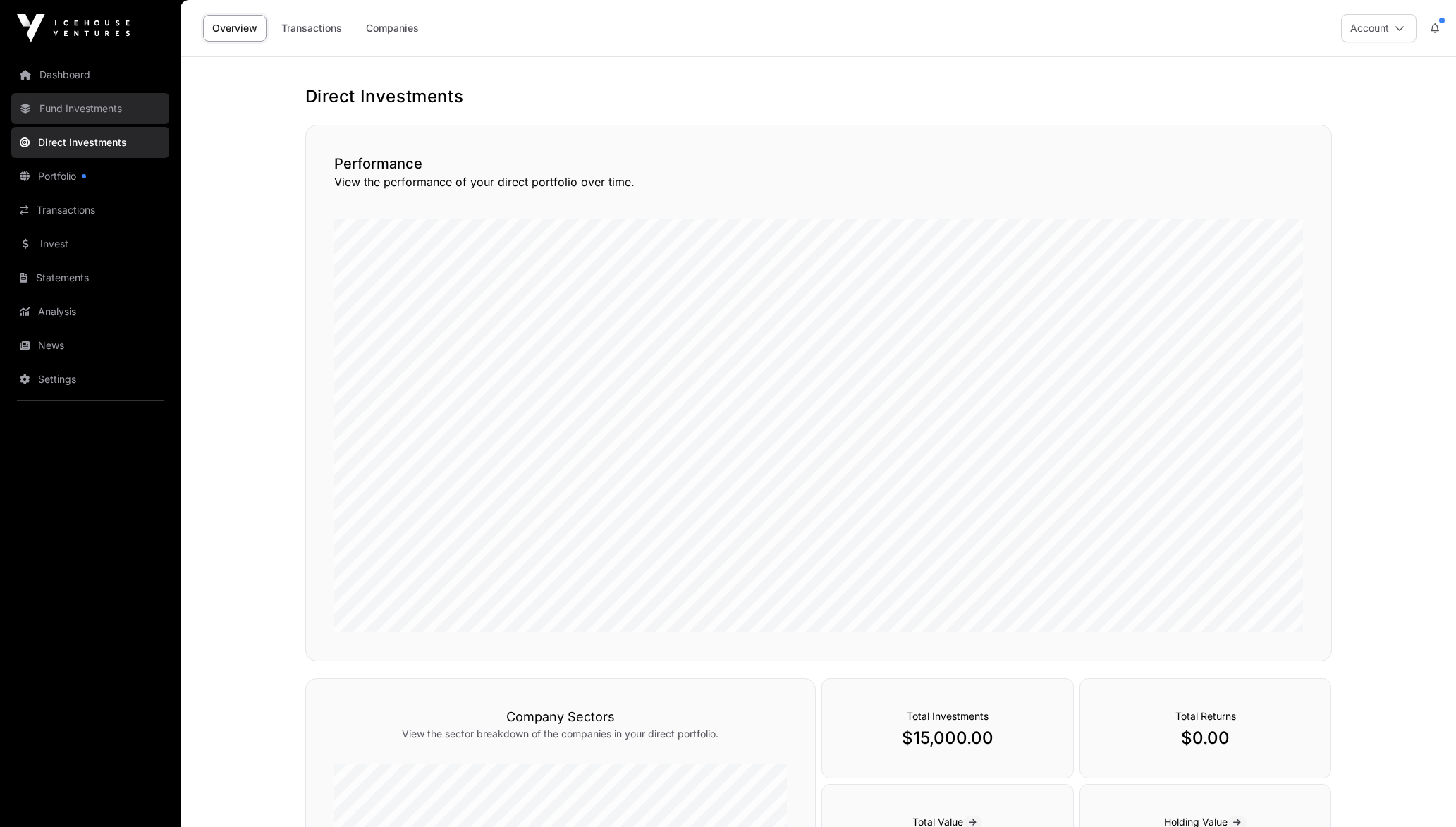
click at [92, 110] on link "Fund Investments" at bounding box center [90, 109] width 158 height 31
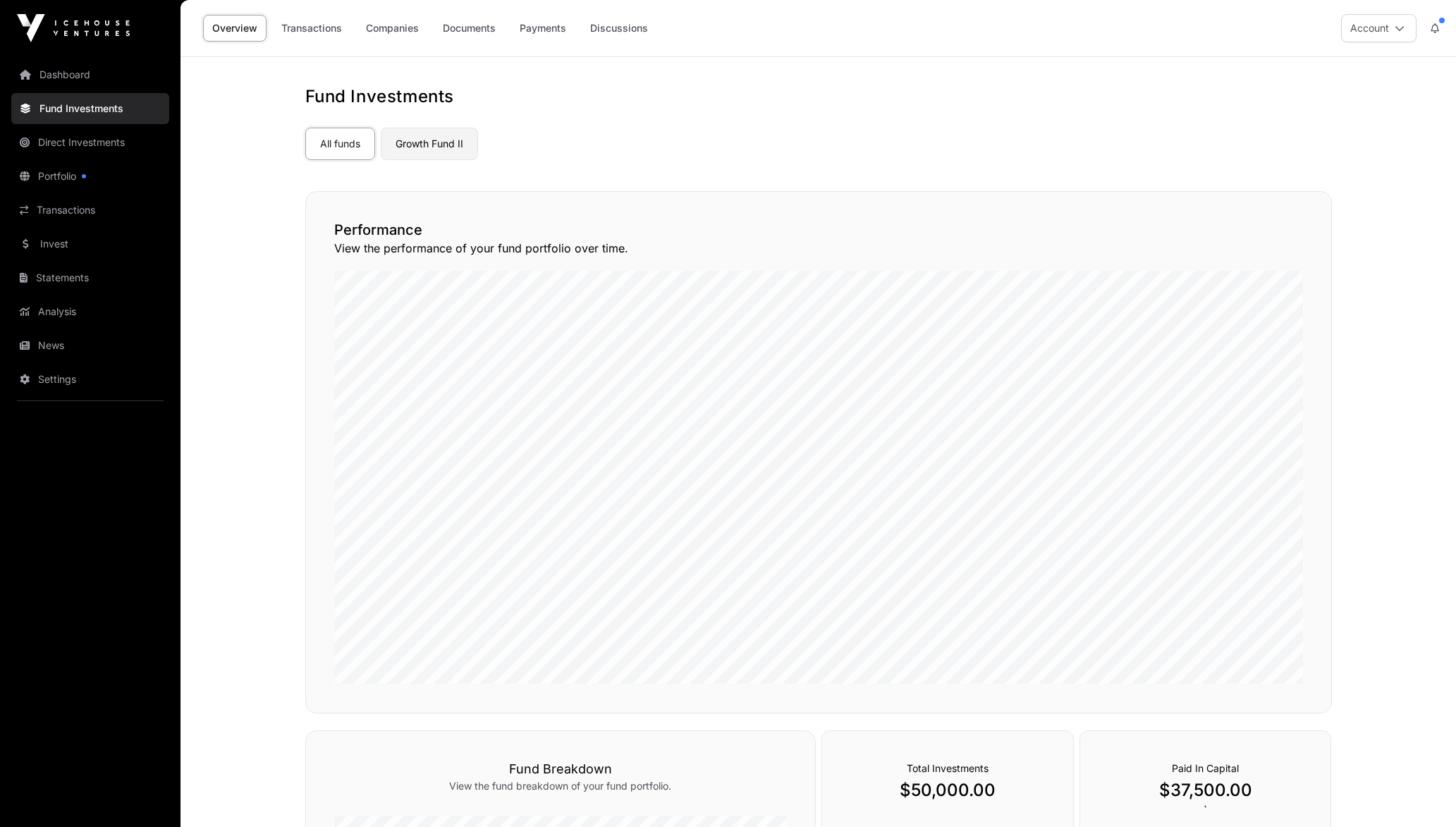
click at [425, 159] on link "Growth Fund II" at bounding box center [429, 143] width 97 height 32
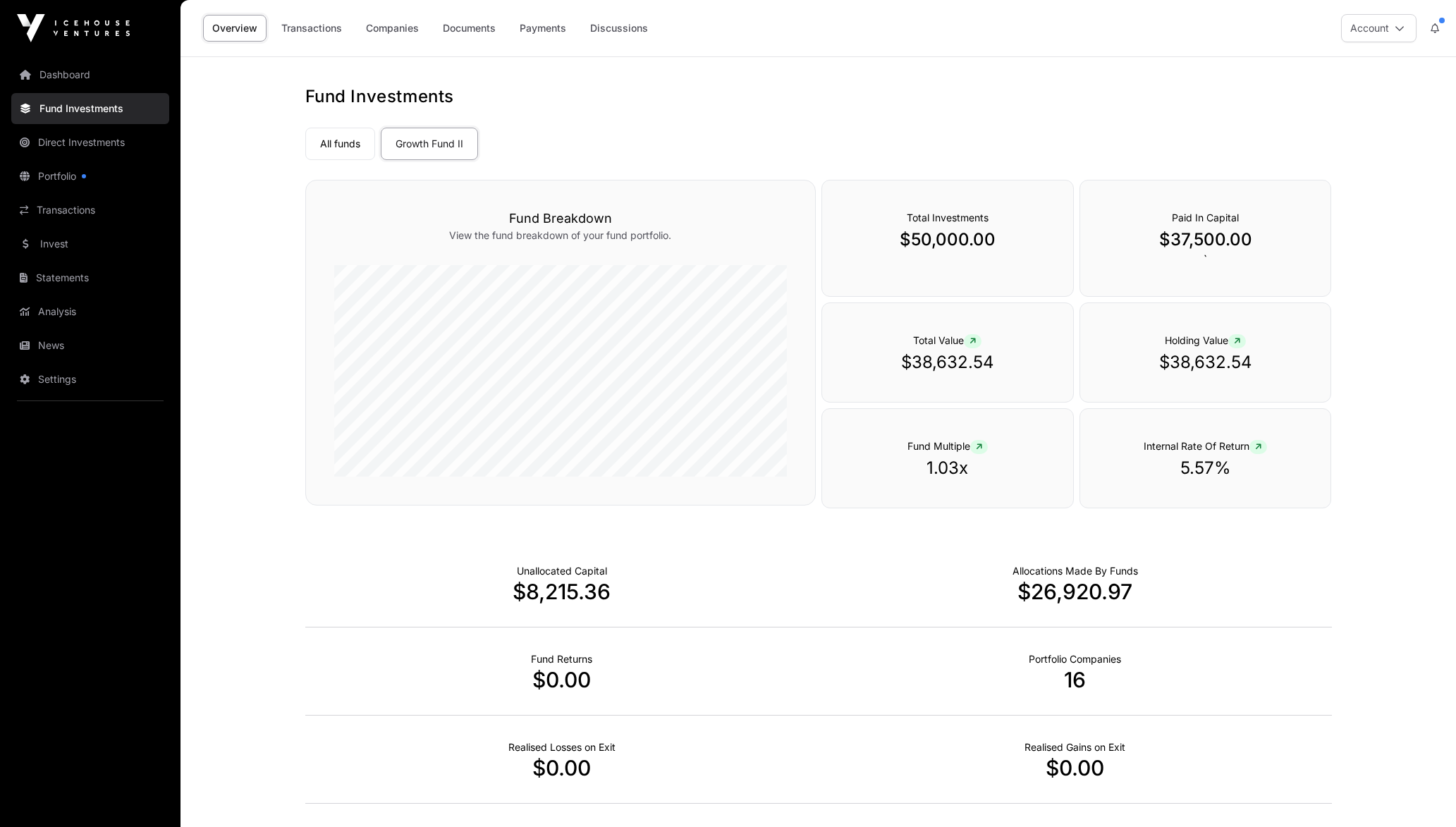
click at [249, 139] on main "Fund Investments All funds Growth Fund II Select a fund Growth Fund II Fund Bre…" at bounding box center [818, 533] width 1275 height 953
click at [336, 132] on link "All funds" at bounding box center [340, 143] width 69 height 32
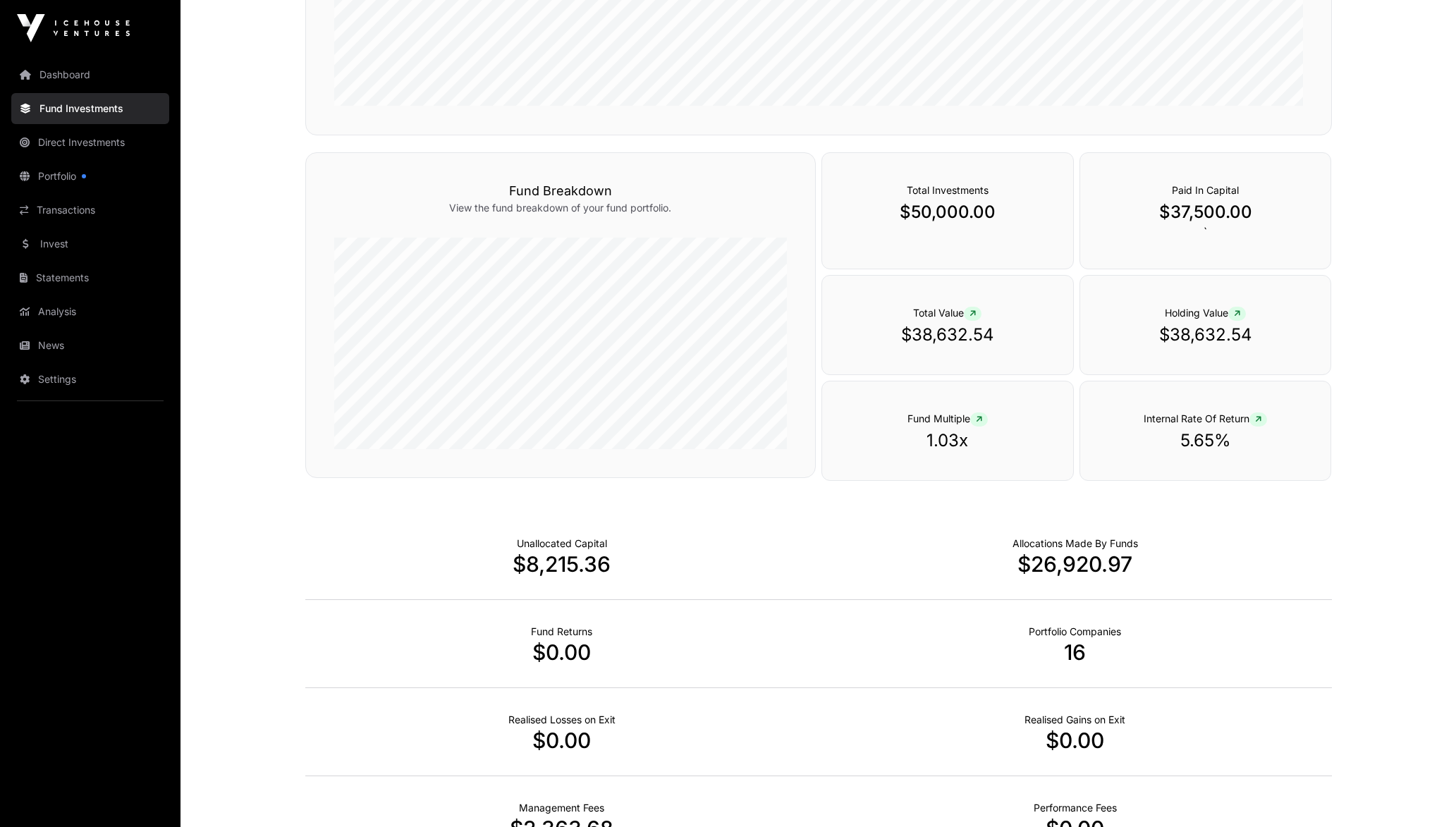
scroll to position [734, 0]
